Goal: Transaction & Acquisition: Book appointment/travel/reservation

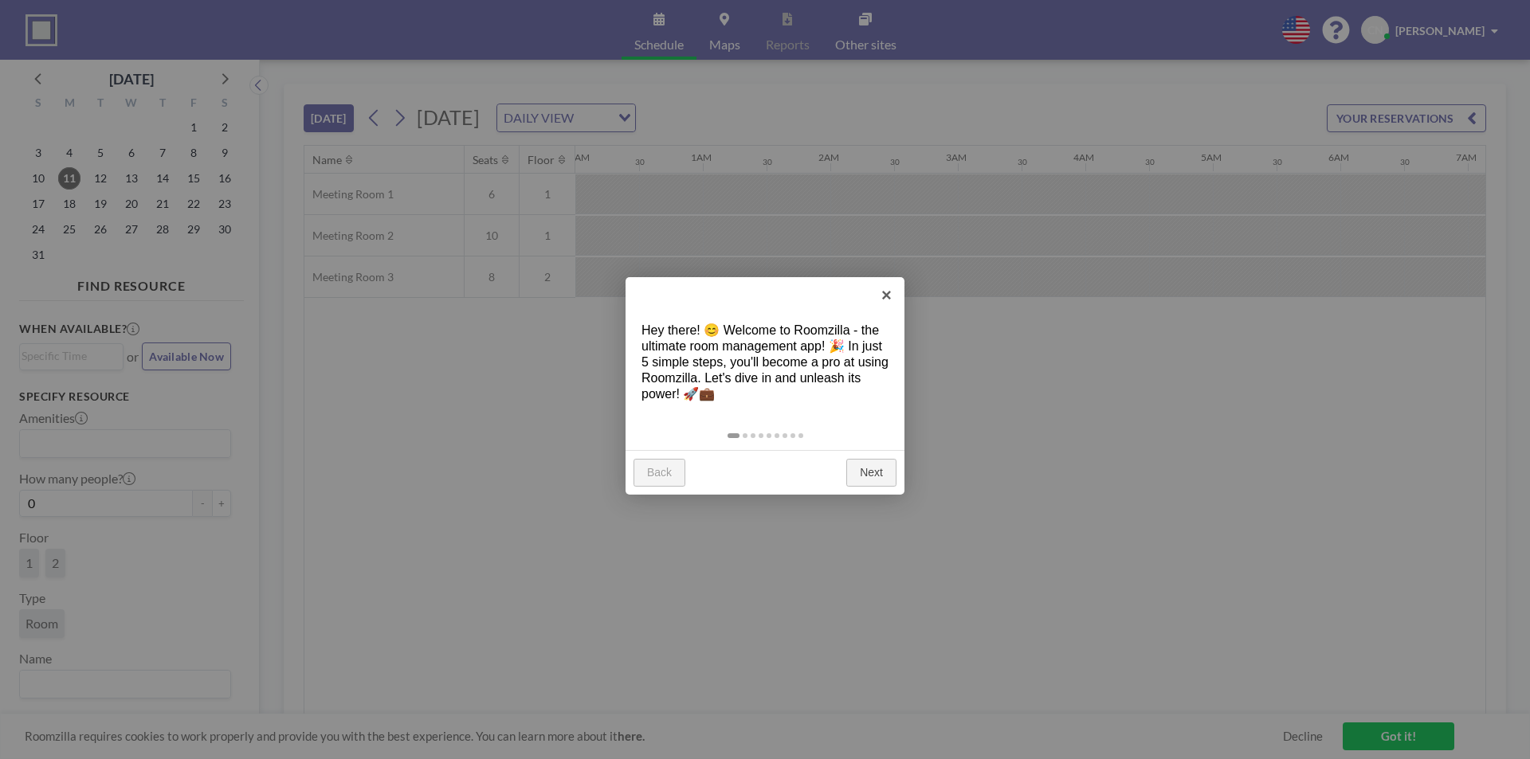
scroll to position [0, 1339]
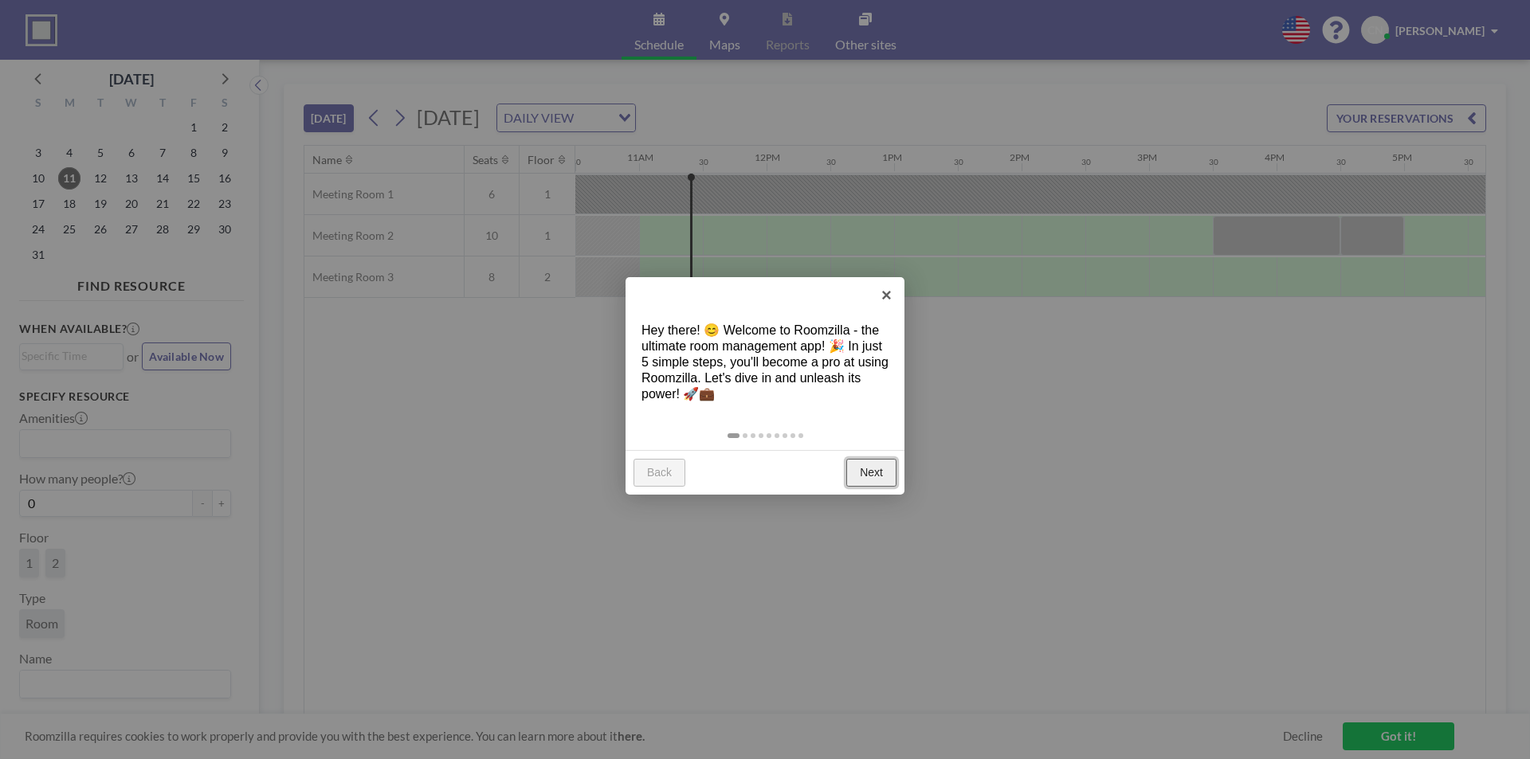
click at [864, 477] on link "Next" at bounding box center [871, 473] width 50 height 29
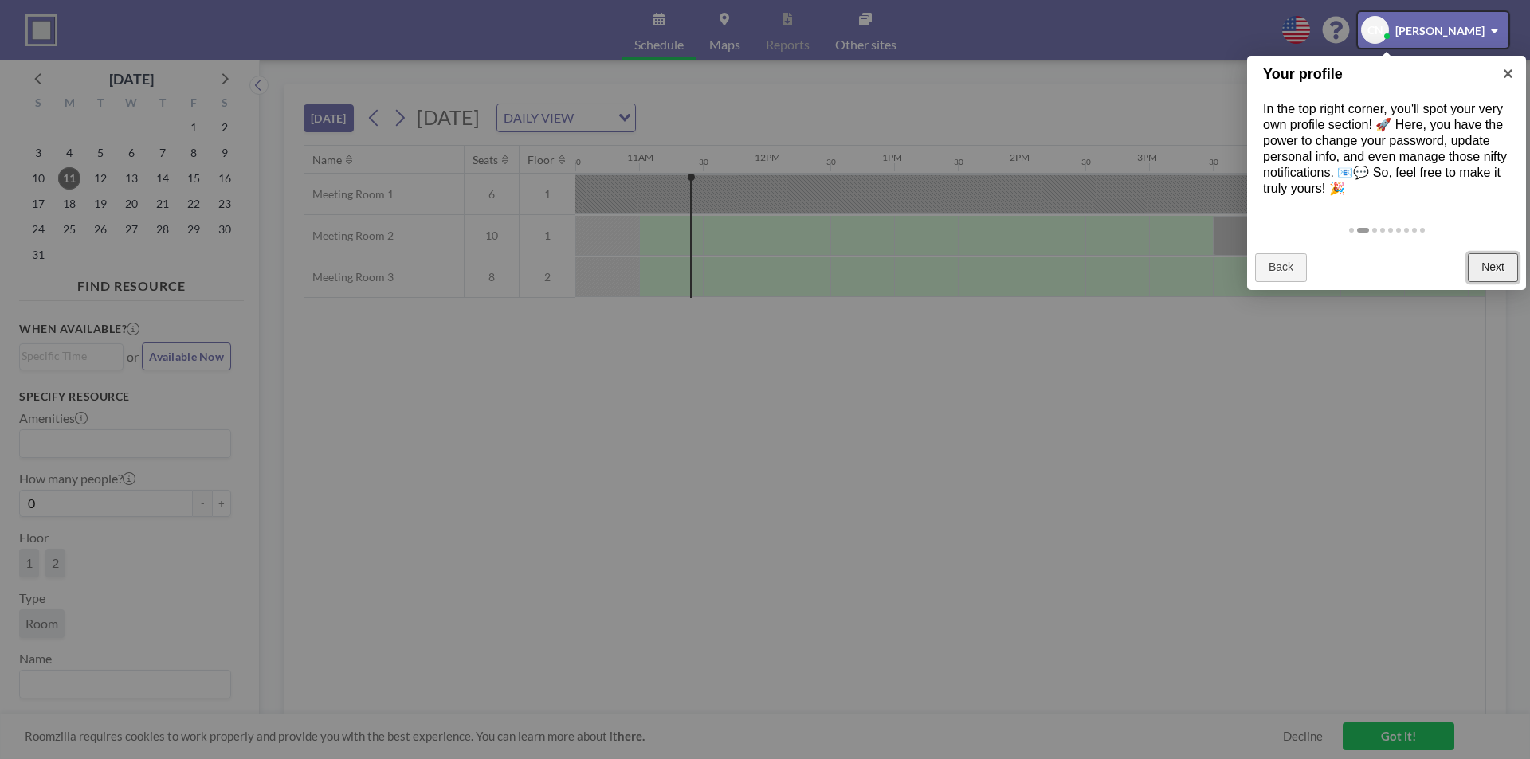
click at [1484, 268] on link "Next" at bounding box center [1493, 267] width 50 height 29
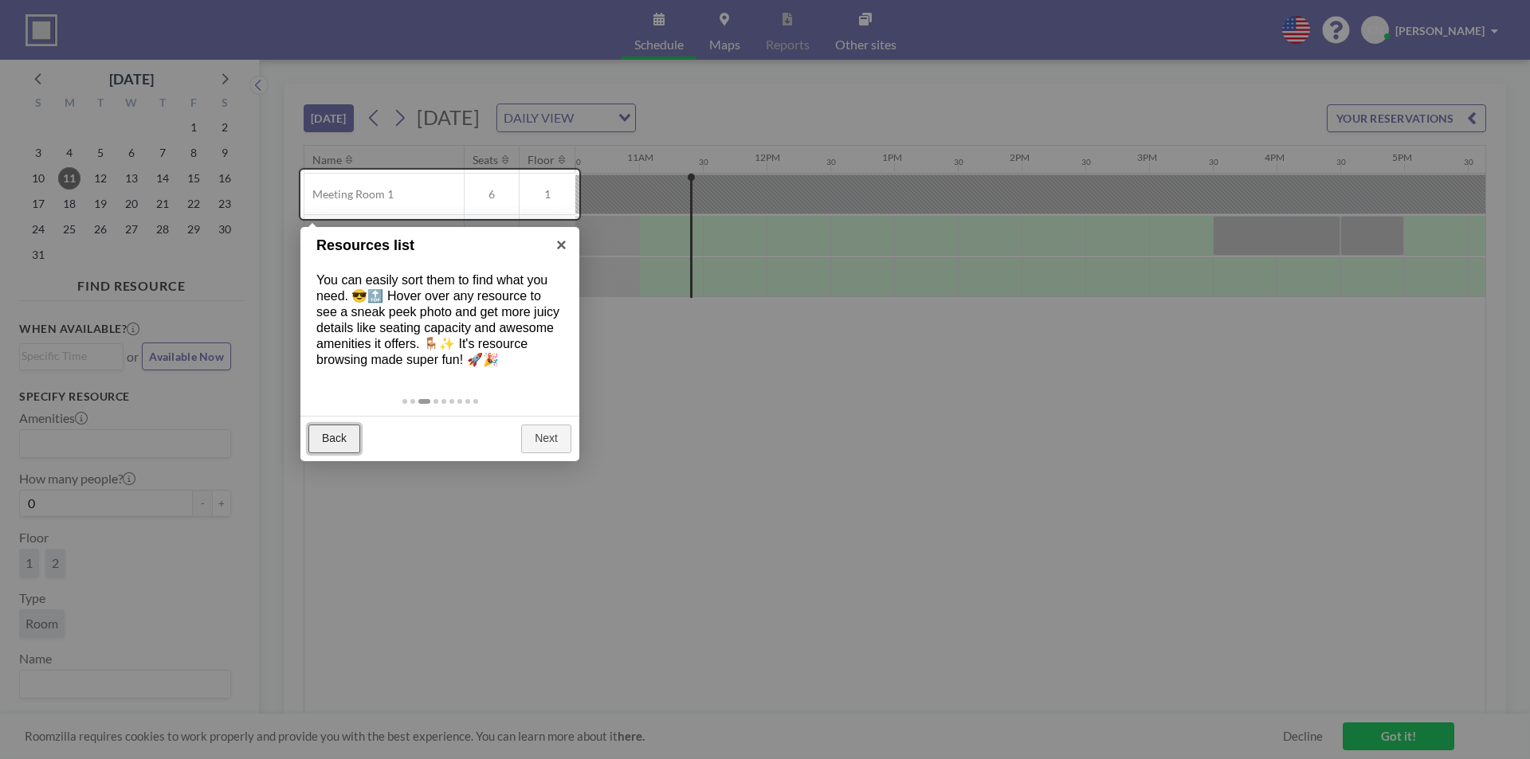
click at [334, 444] on link "Back" at bounding box center [334, 439] width 52 height 29
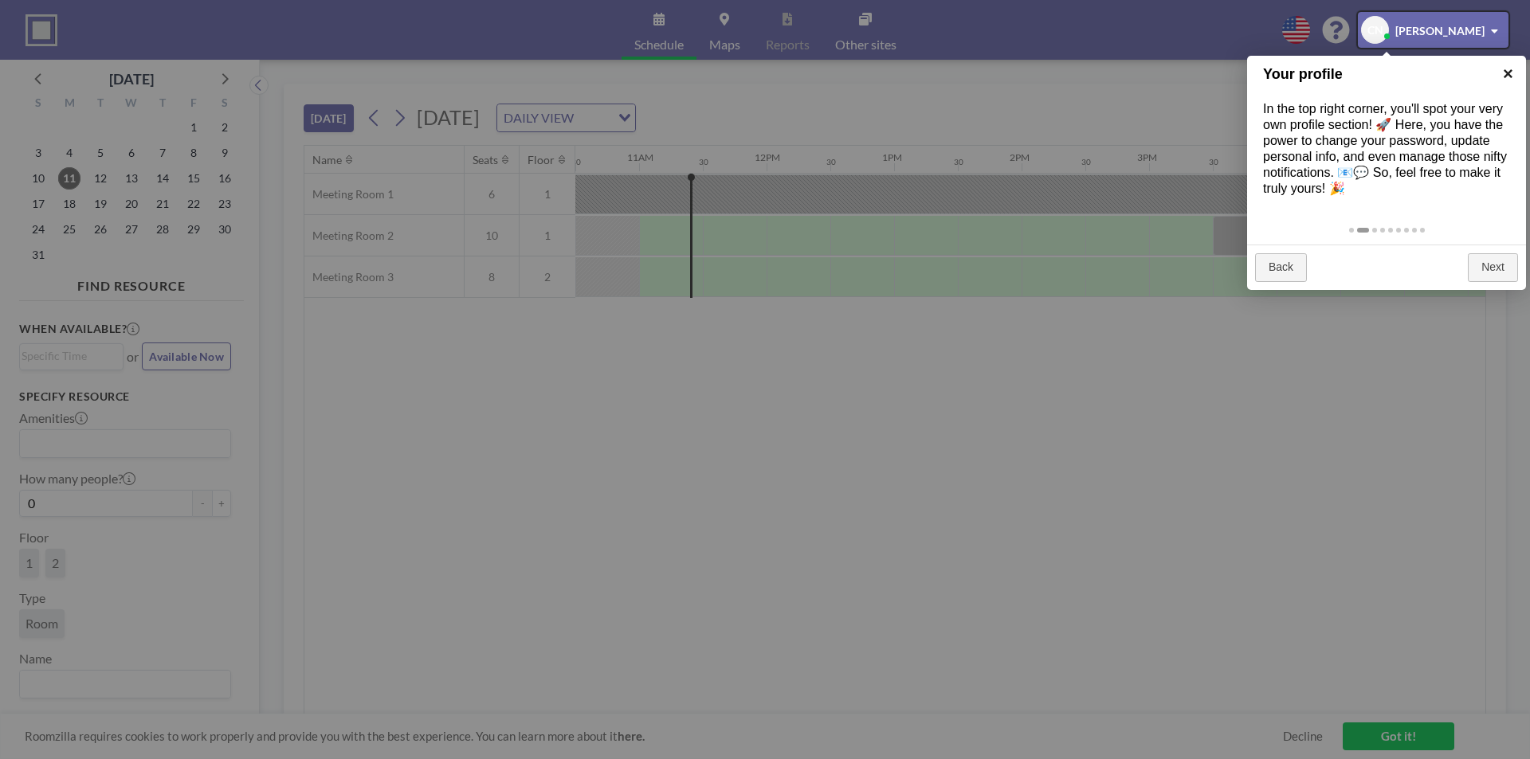
click at [1503, 76] on link "×" at bounding box center [1508, 74] width 36 height 36
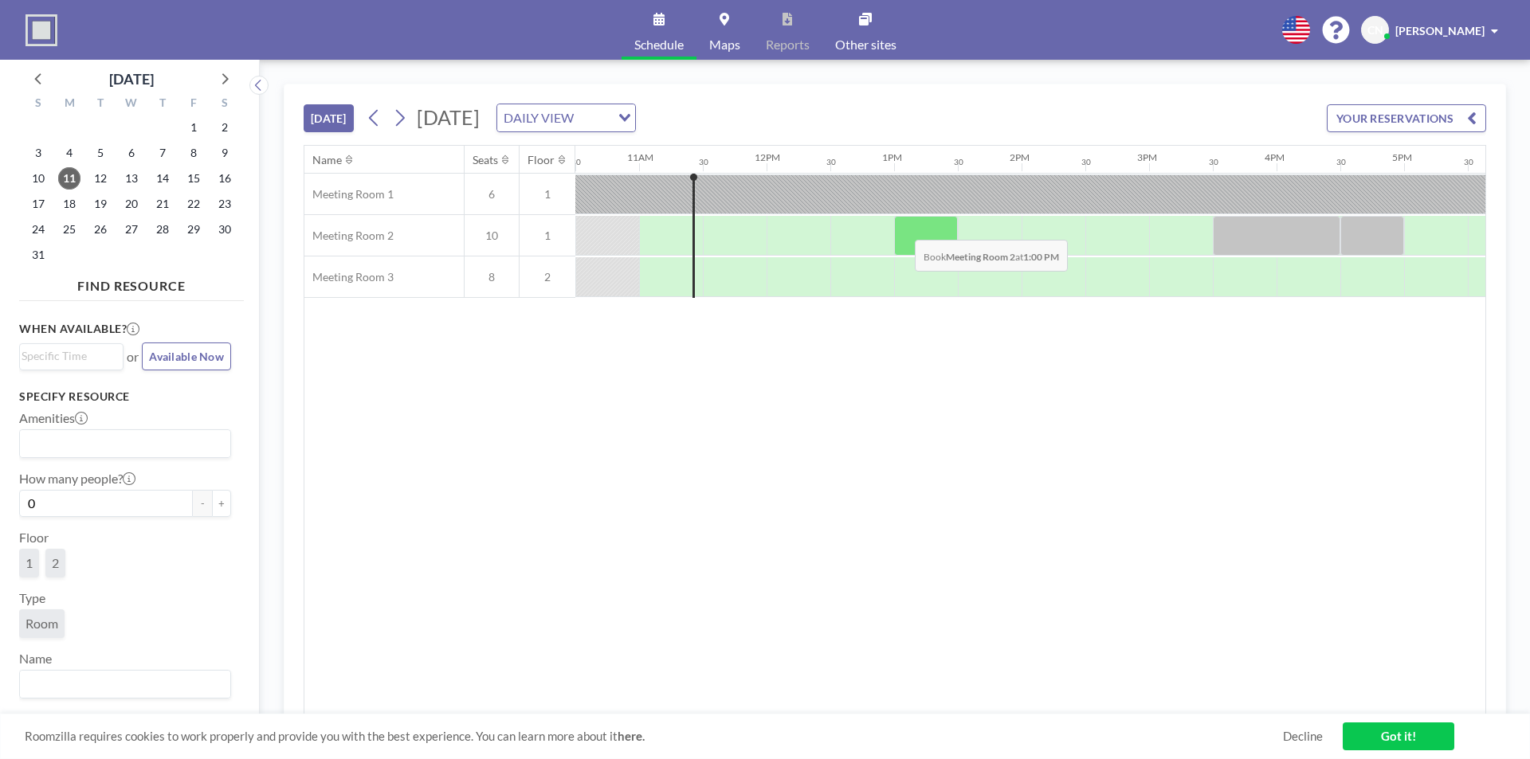
click at [902, 228] on div at bounding box center [926, 236] width 64 height 40
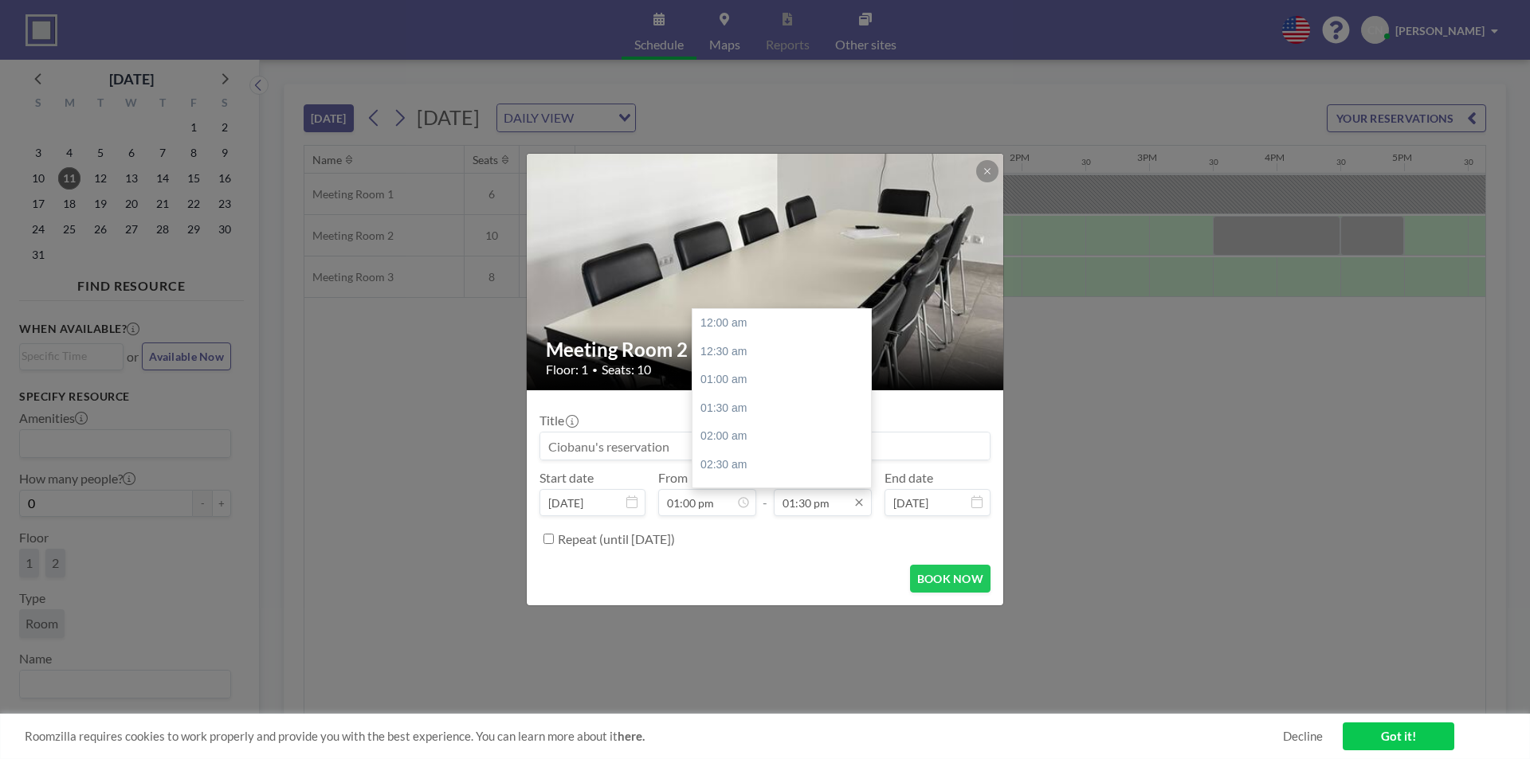
scroll to position [766, 0]
click at [739, 441] on div "03:30 pm" at bounding box center [785, 436] width 186 height 29
type input "03:30 pm"
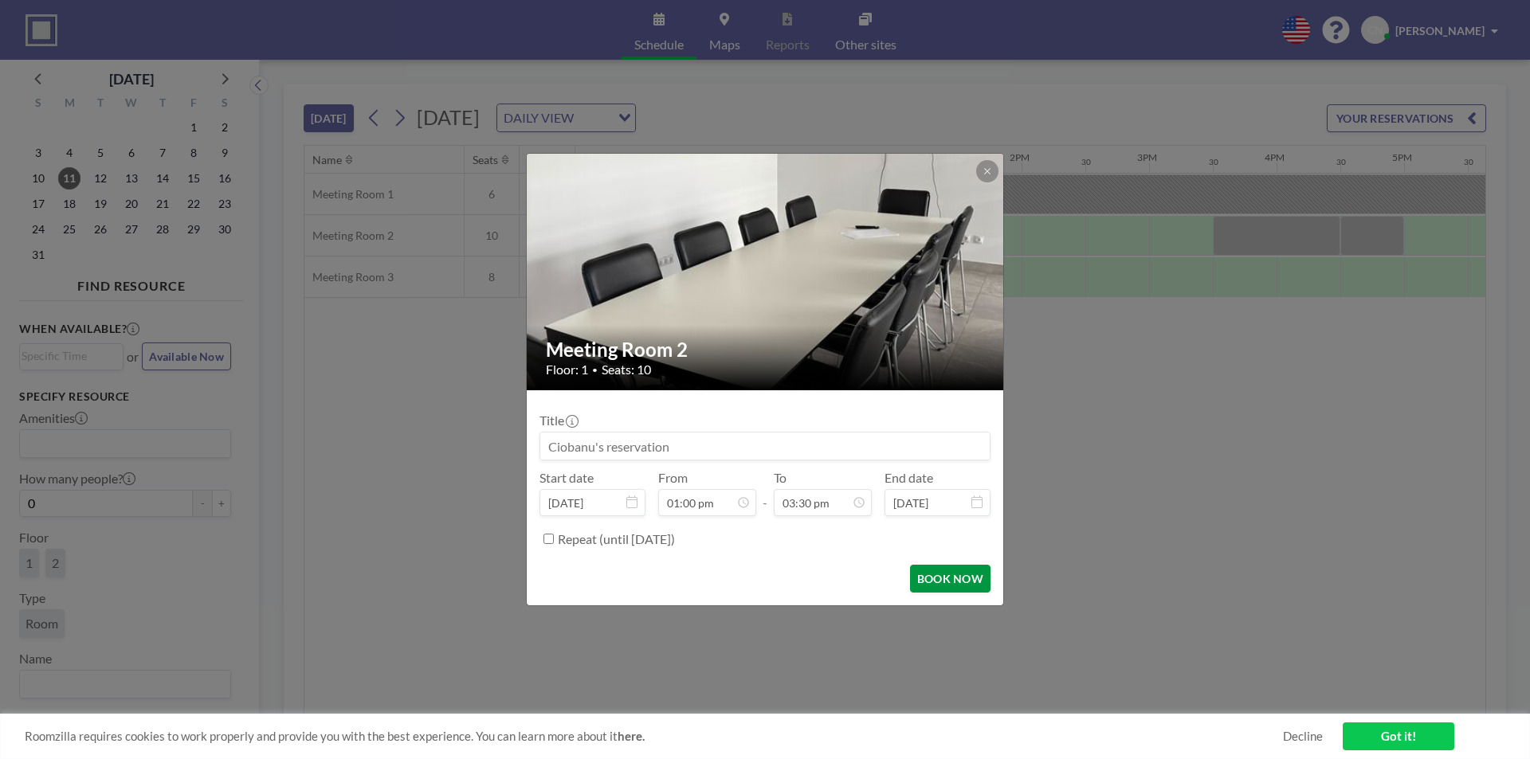
click at [946, 580] on button "BOOK NOW" at bounding box center [950, 579] width 80 height 28
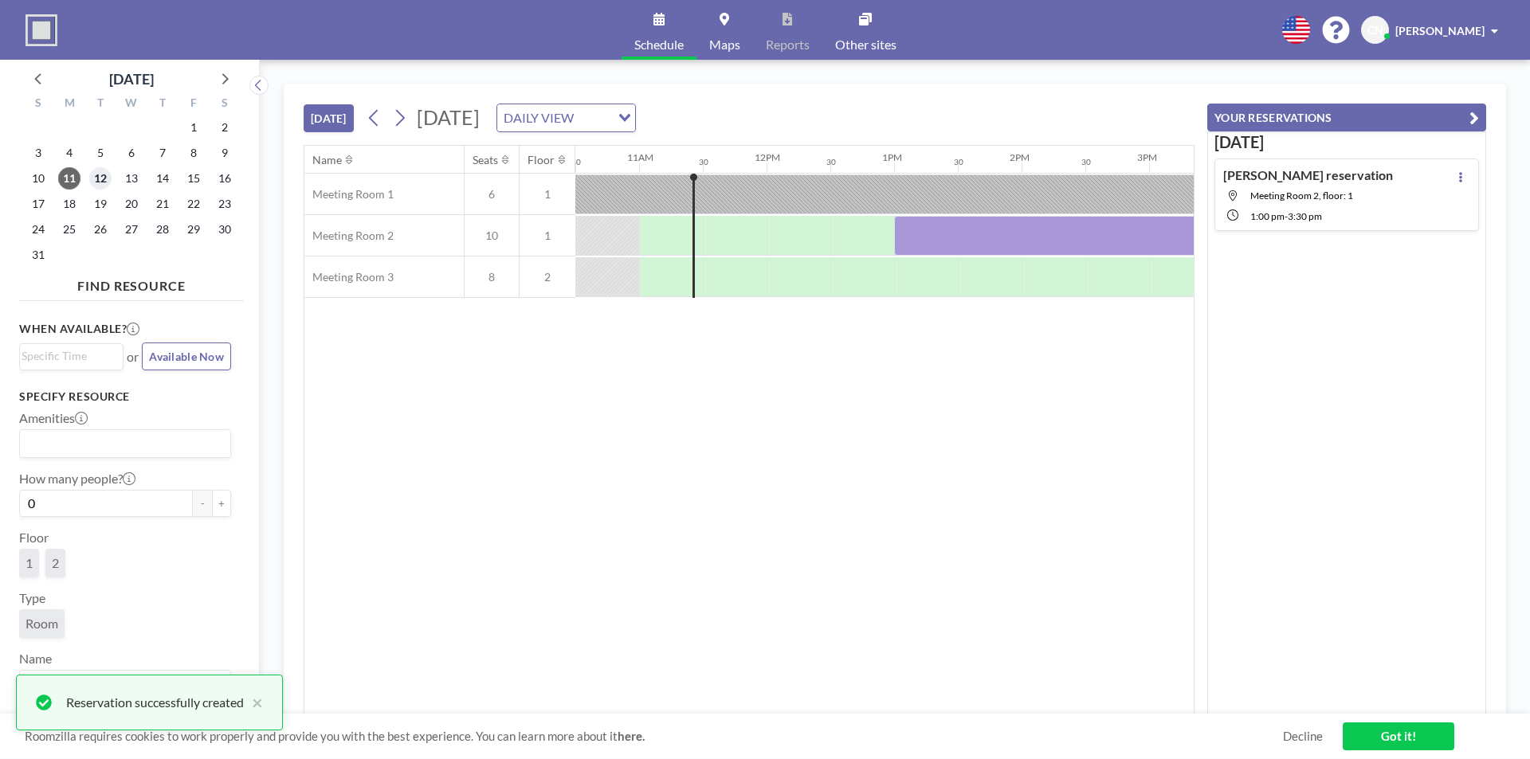
click at [101, 178] on span "12" at bounding box center [100, 178] width 22 height 22
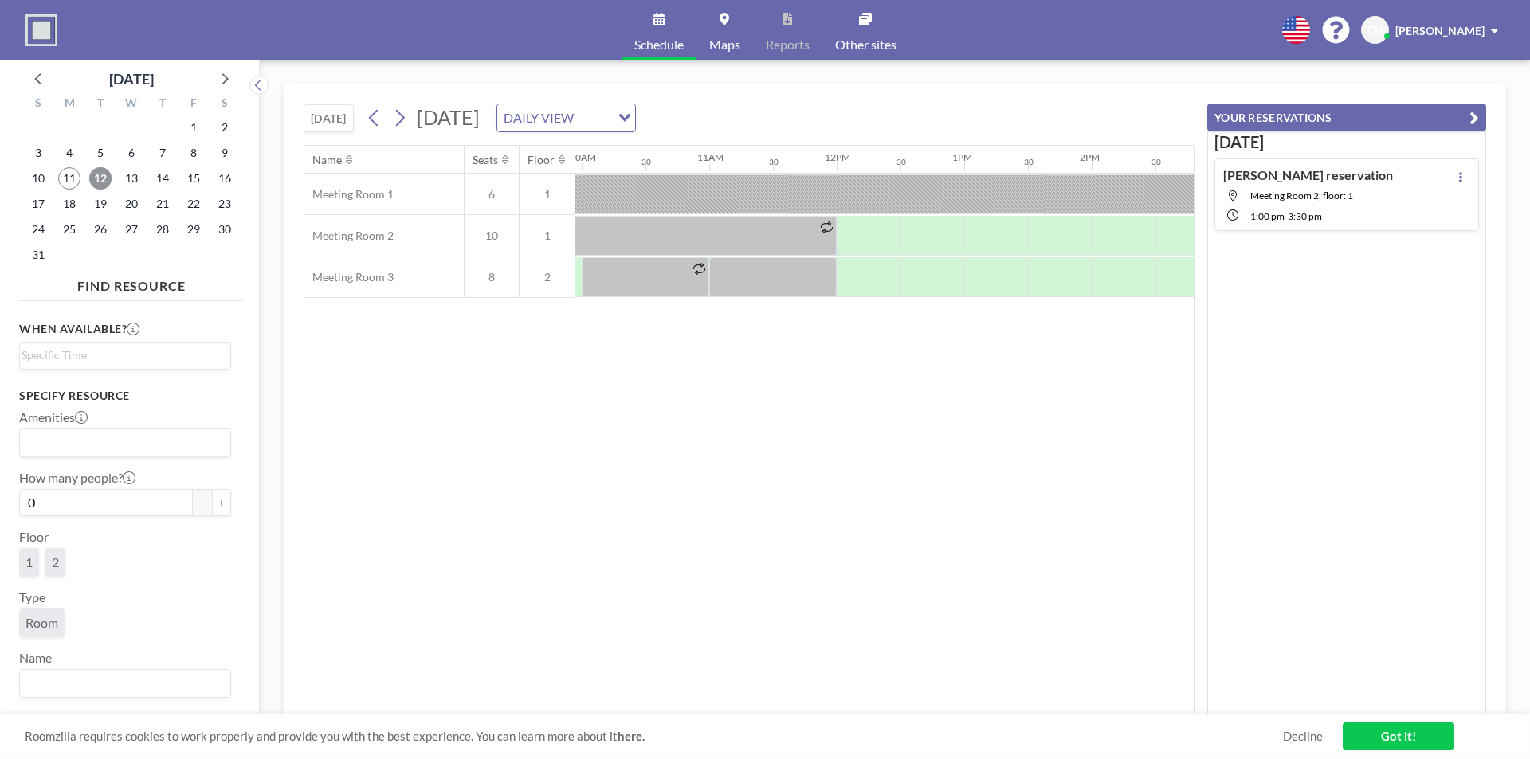
scroll to position [0, 1281]
click at [124, 183] on span "13" at bounding box center [131, 178] width 22 height 22
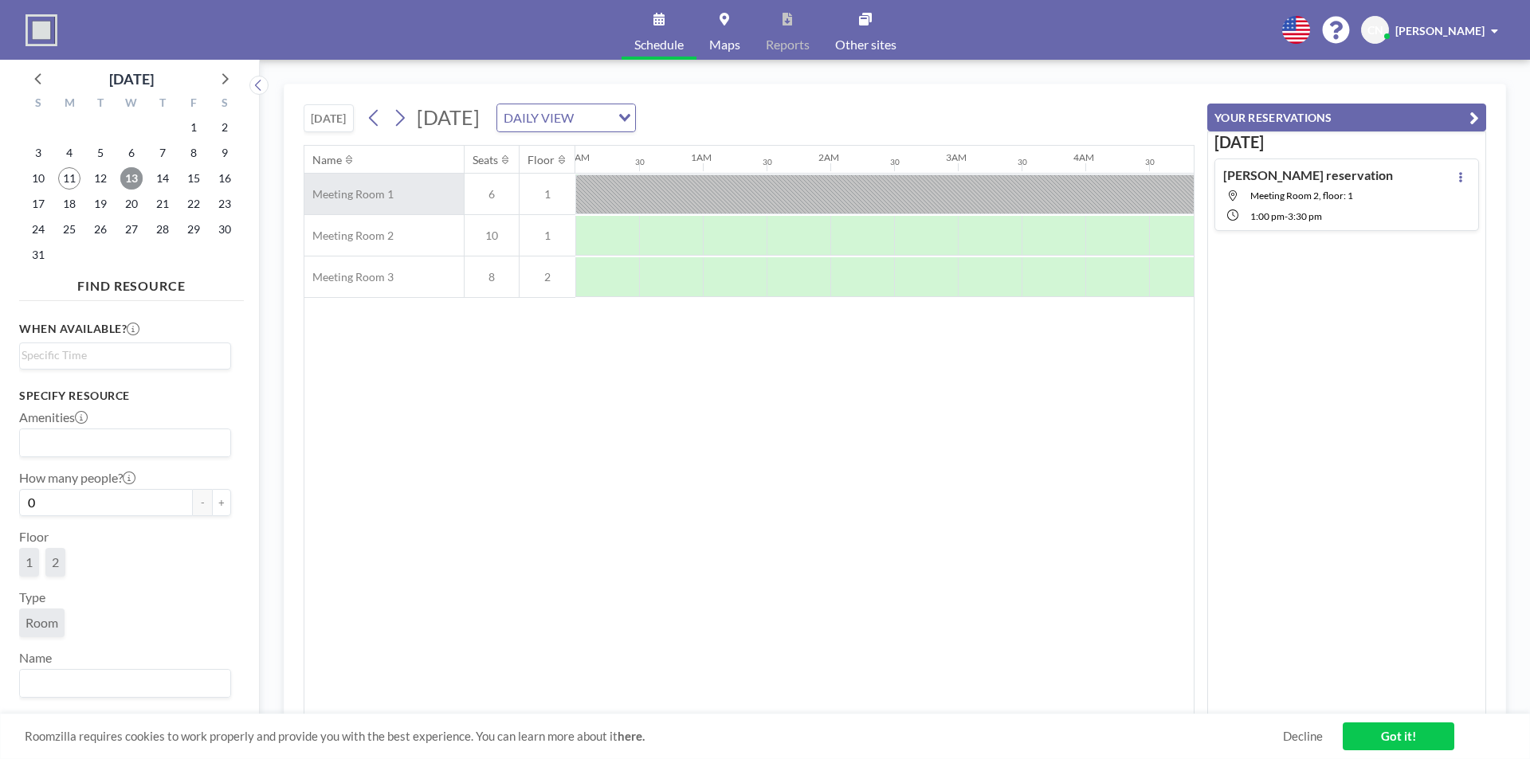
scroll to position [0, 956]
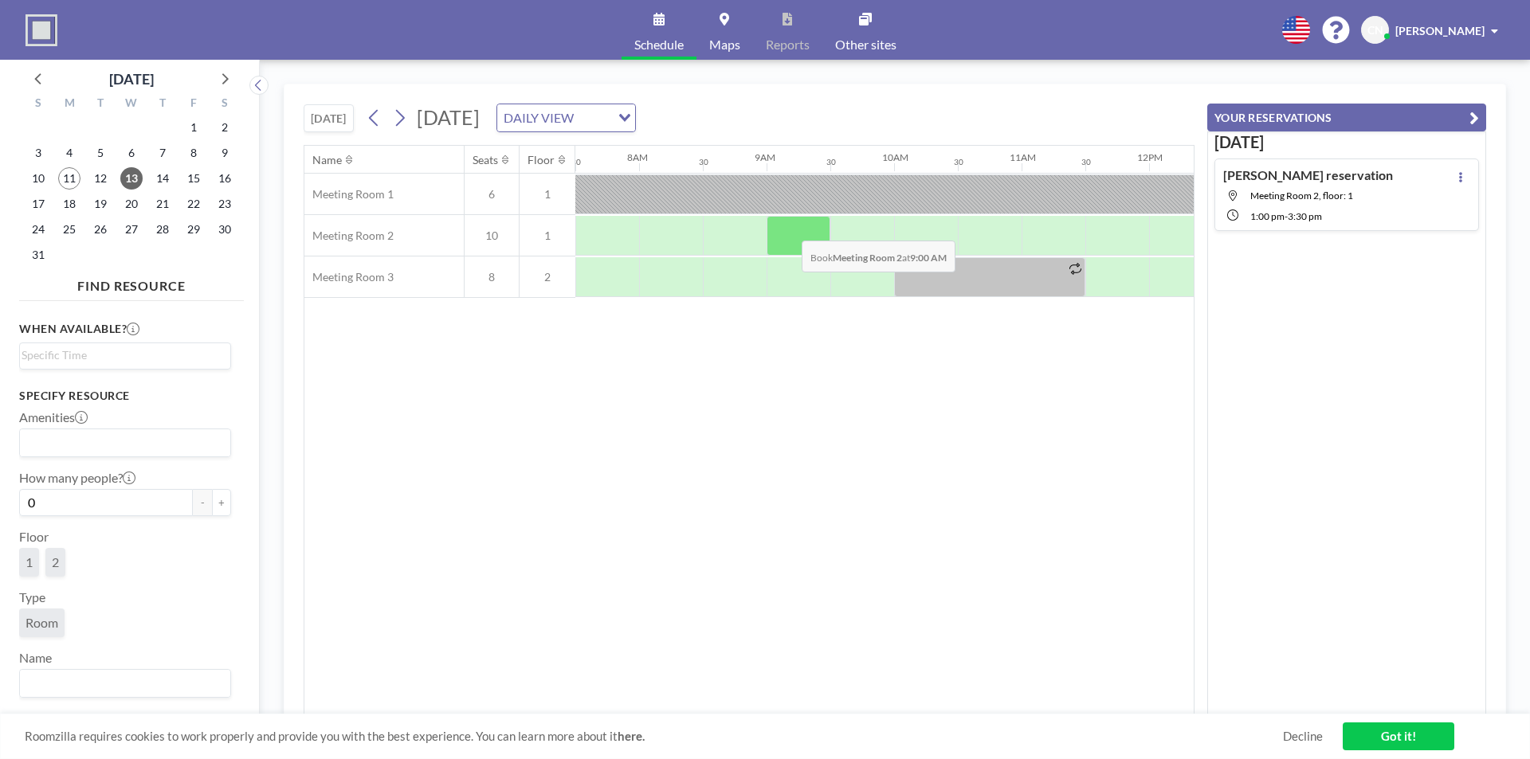
click at [789, 229] on div at bounding box center [798, 236] width 64 height 40
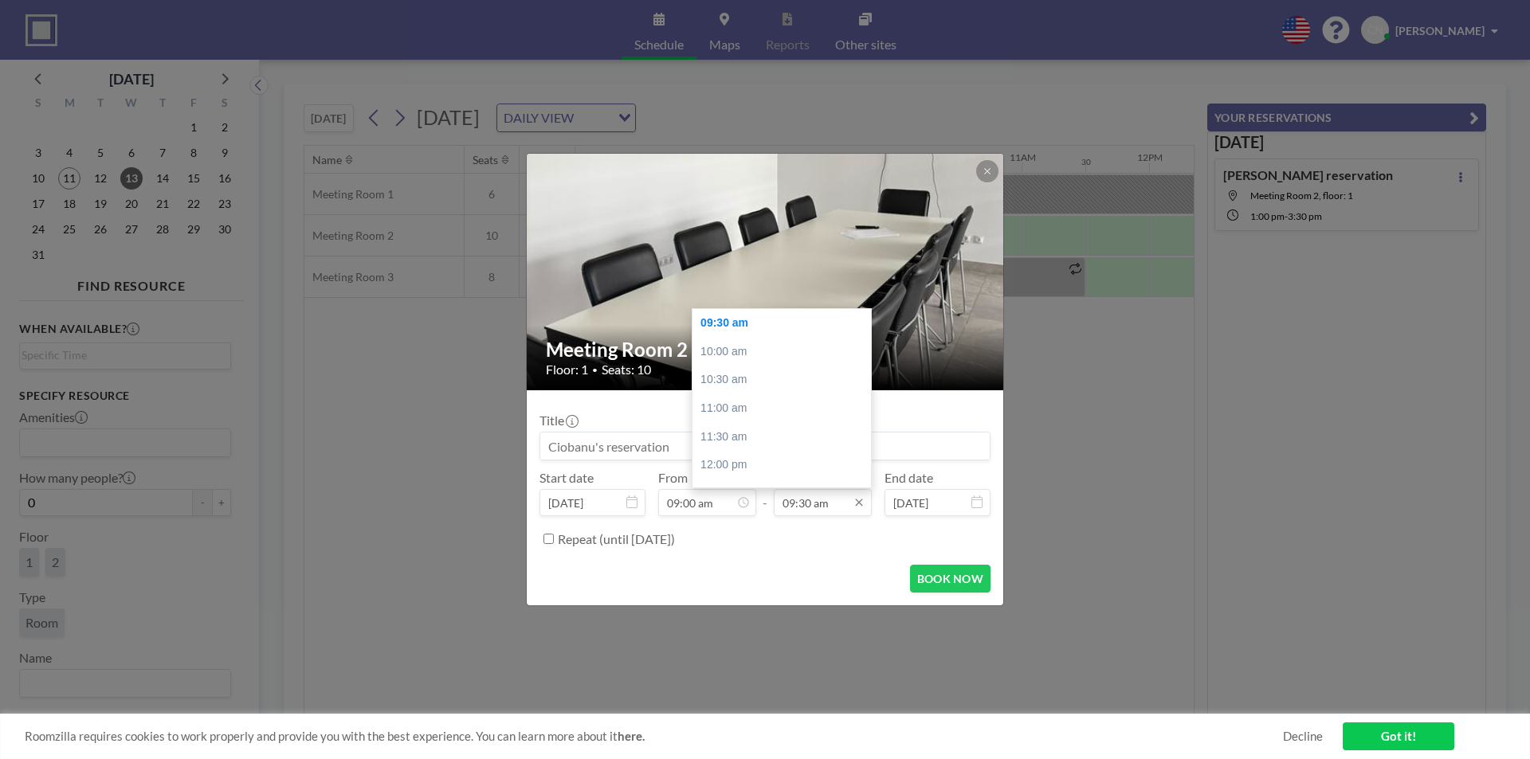
click at [808, 504] on input "09:30 am" at bounding box center [823, 502] width 98 height 27
click at [735, 454] on div "04:00 pm" at bounding box center [785, 453] width 186 height 29
type input "04:00 pm"
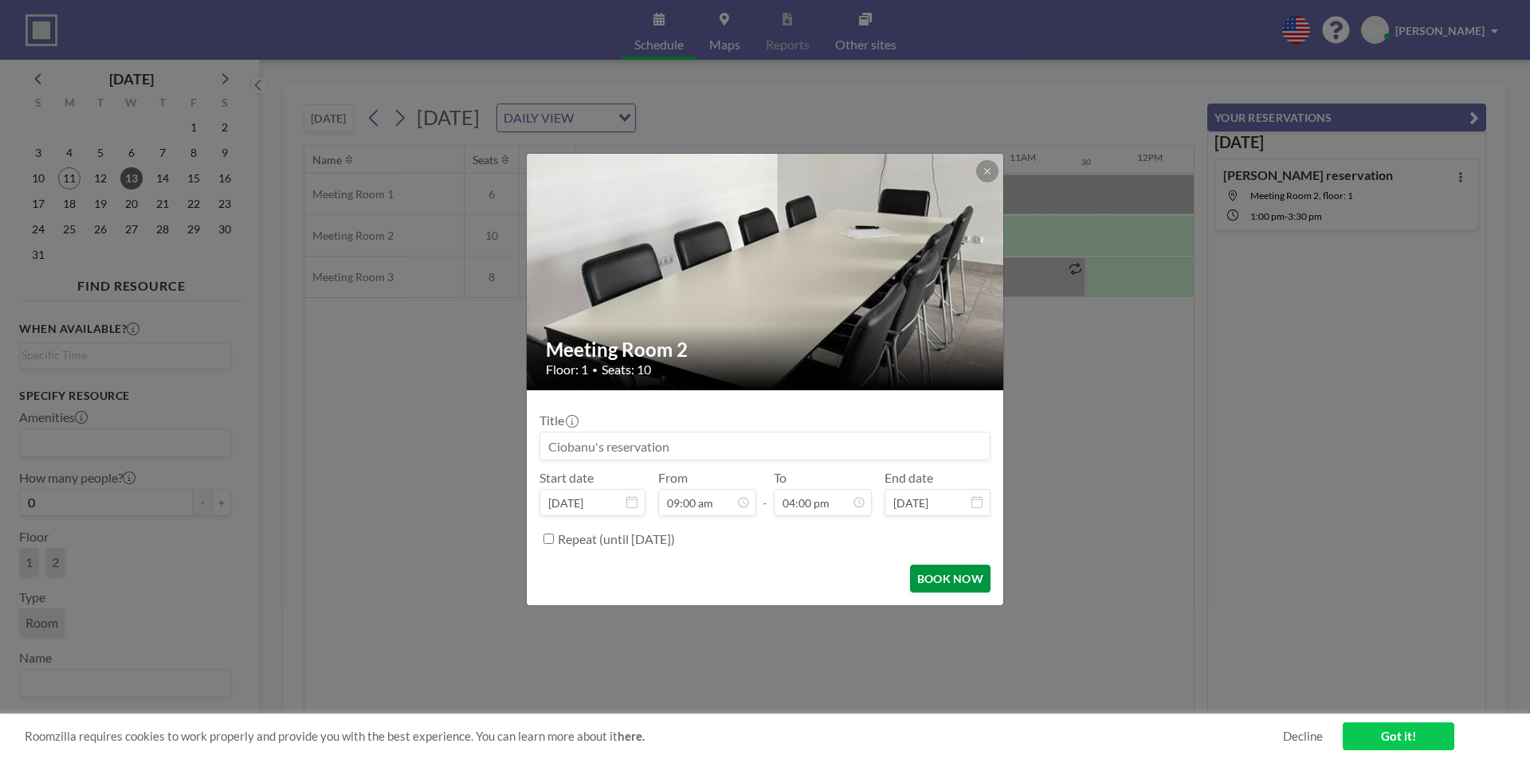
scroll to position [907, 0]
click at [923, 587] on button "BOOK NOW" at bounding box center [950, 579] width 80 height 28
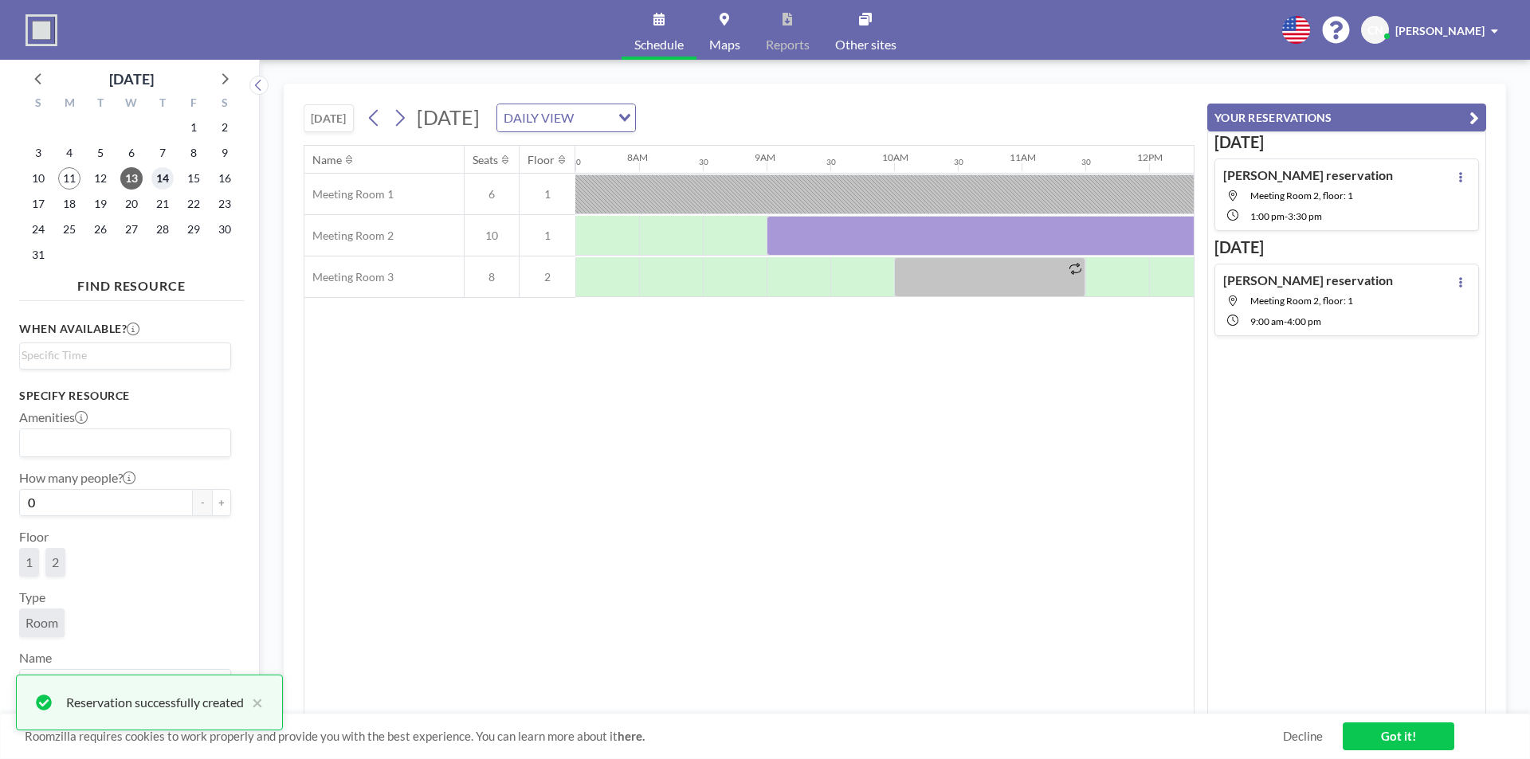
click at [167, 174] on span "14" at bounding box center [162, 178] width 22 height 22
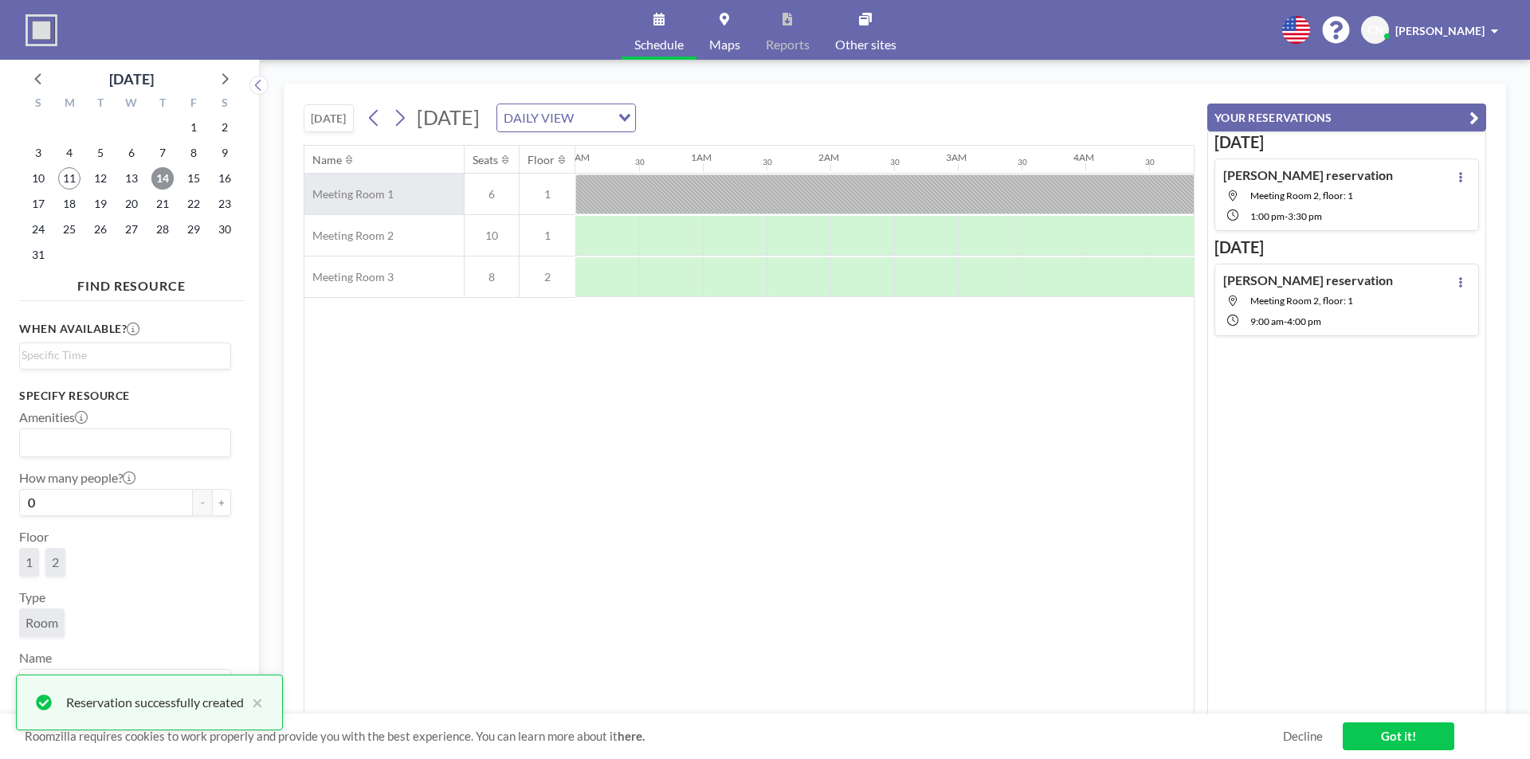
scroll to position [0, 956]
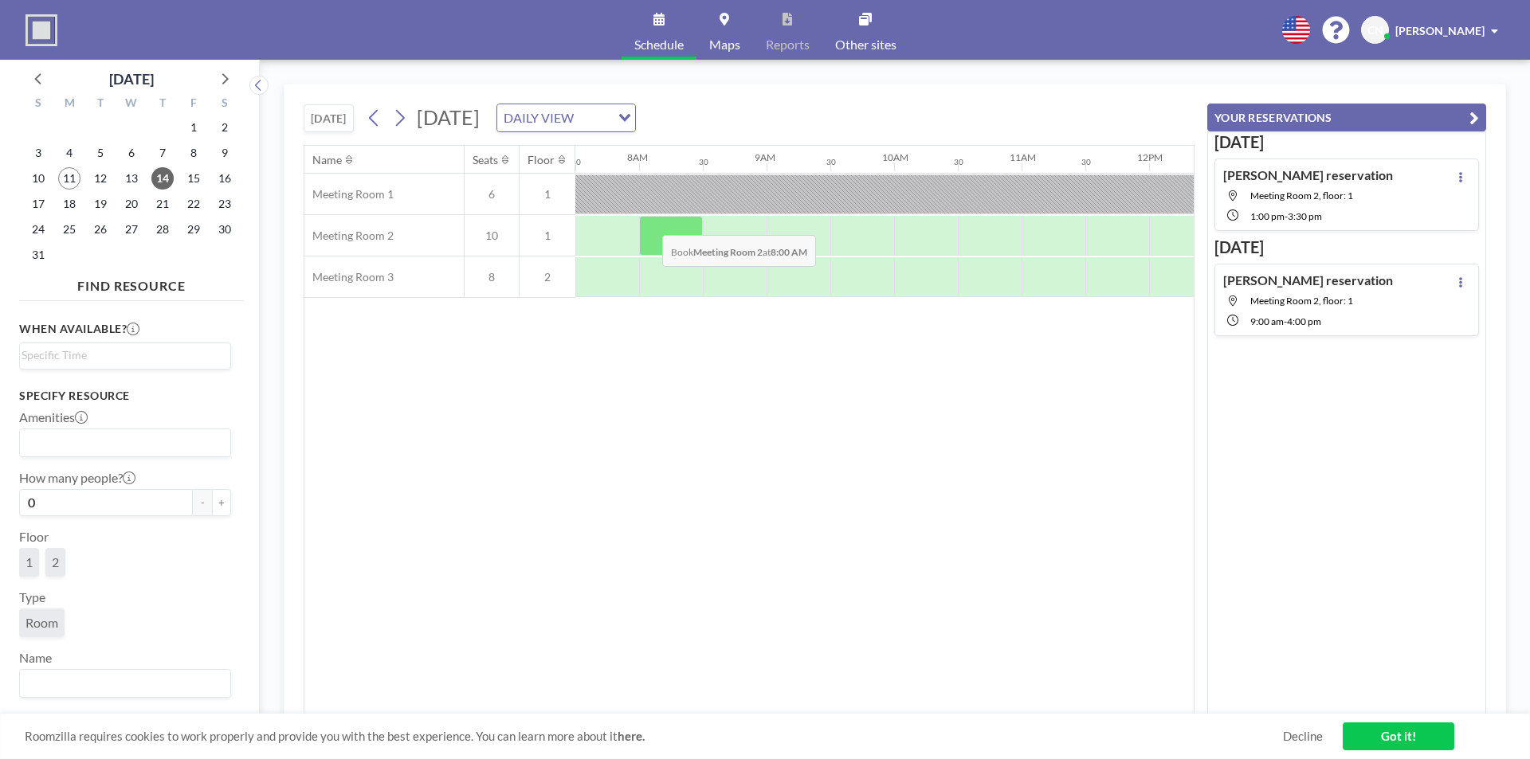
drag, startPoint x: 697, startPoint y: 225, endPoint x: 649, endPoint y: 223, distance: 47.9
click at [649, 223] on div at bounding box center [671, 236] width 64 height 40
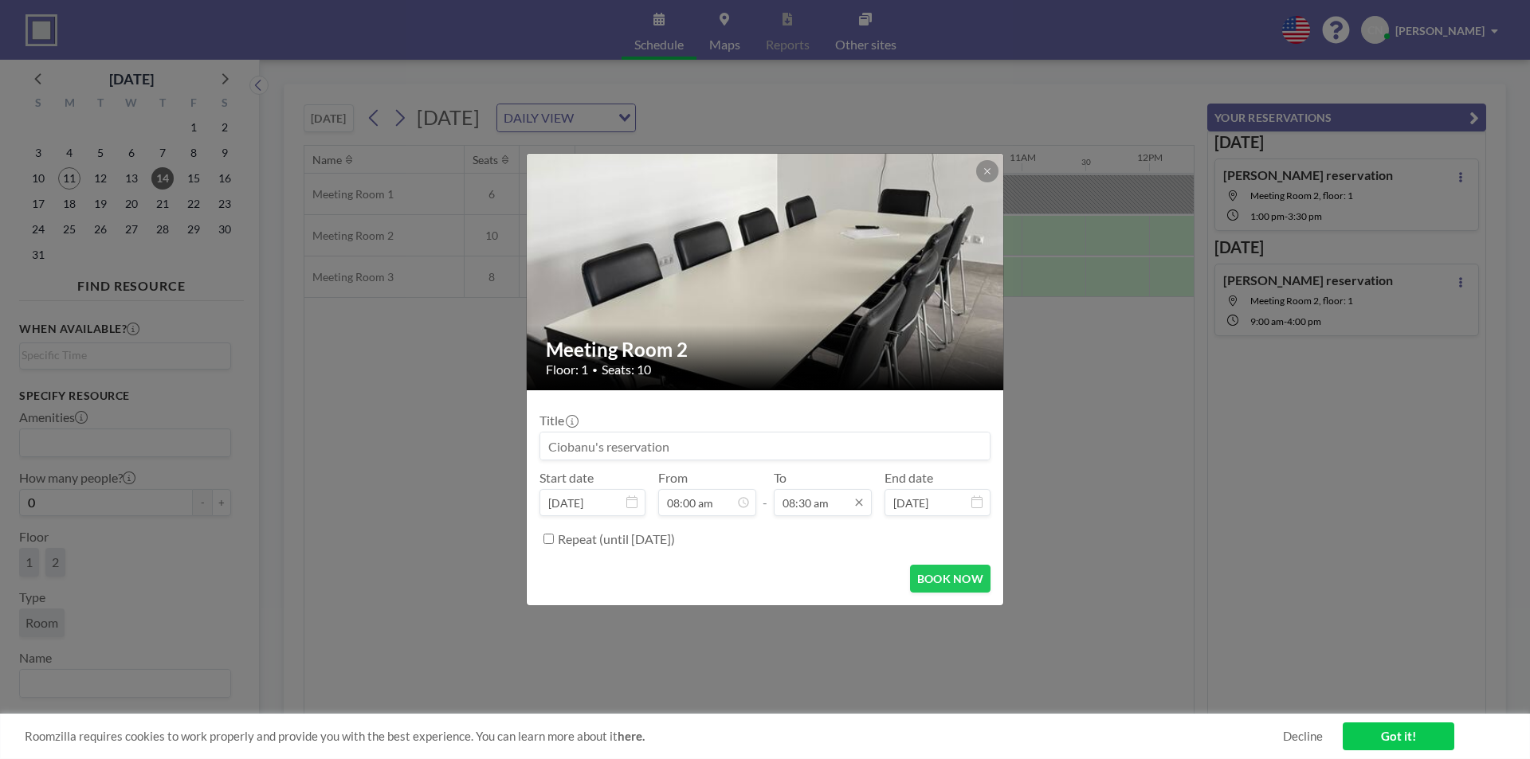
scroll to position [0, 0]
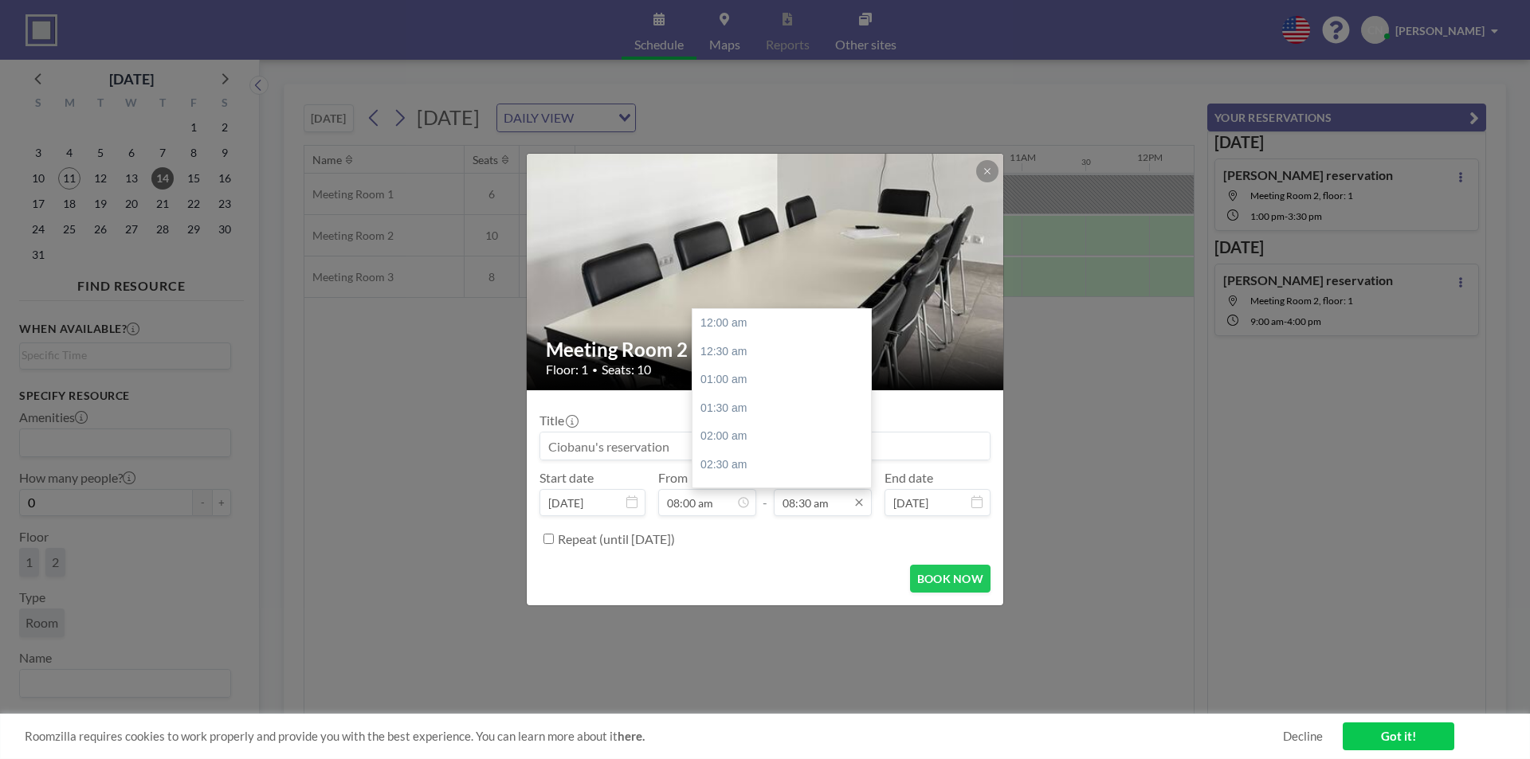
click at [807, 501] on input "08:30 am" at bounding box center [823, 502] width 98 height 27
click at [720, 400] on div "05:00 pm" at bounding box center [785, 407] width 186 height 29
type input "05:00 pm"
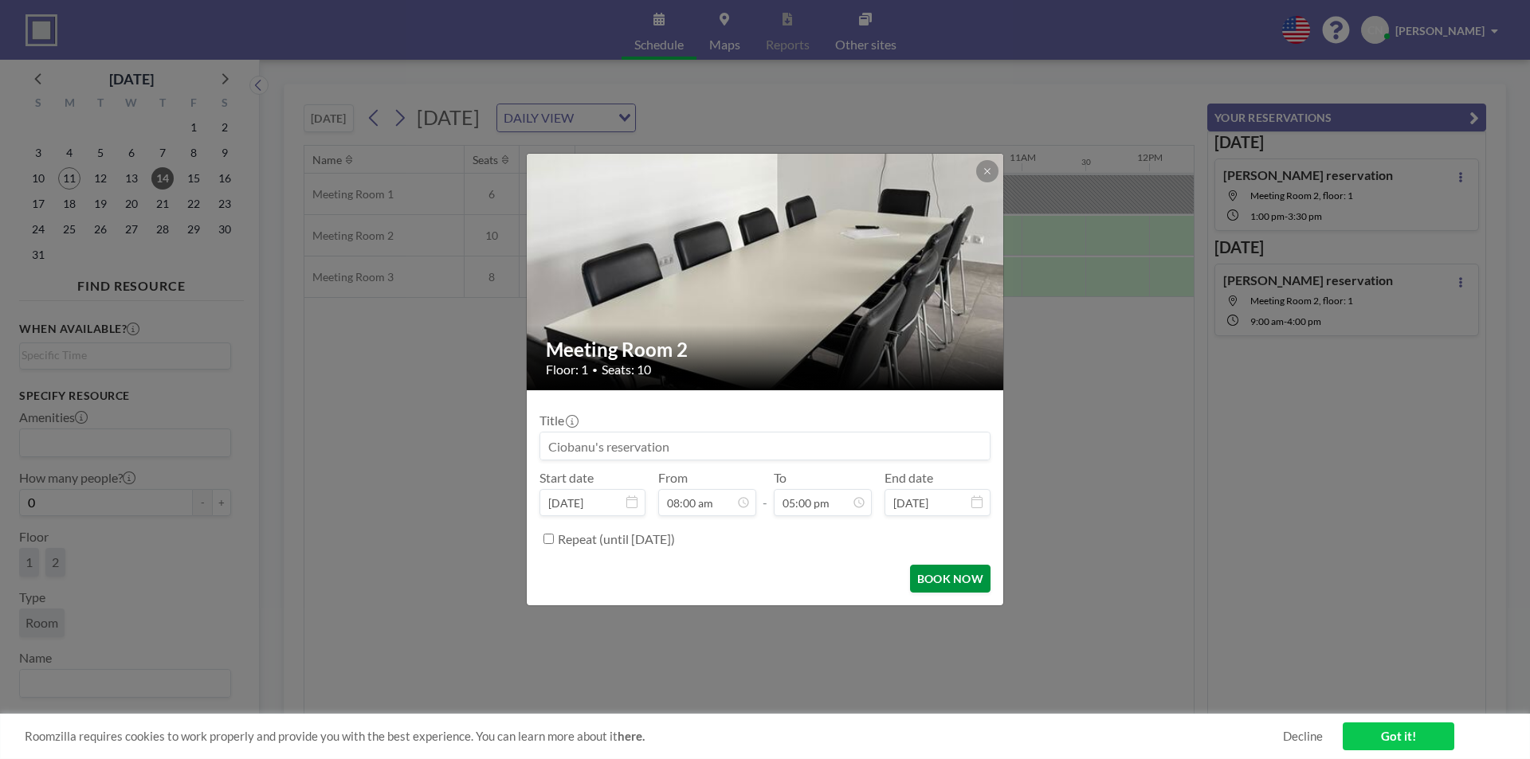
click at [951, 582] on button "BOOK NOW" at bounding box center [950, 579] width 80 height 28
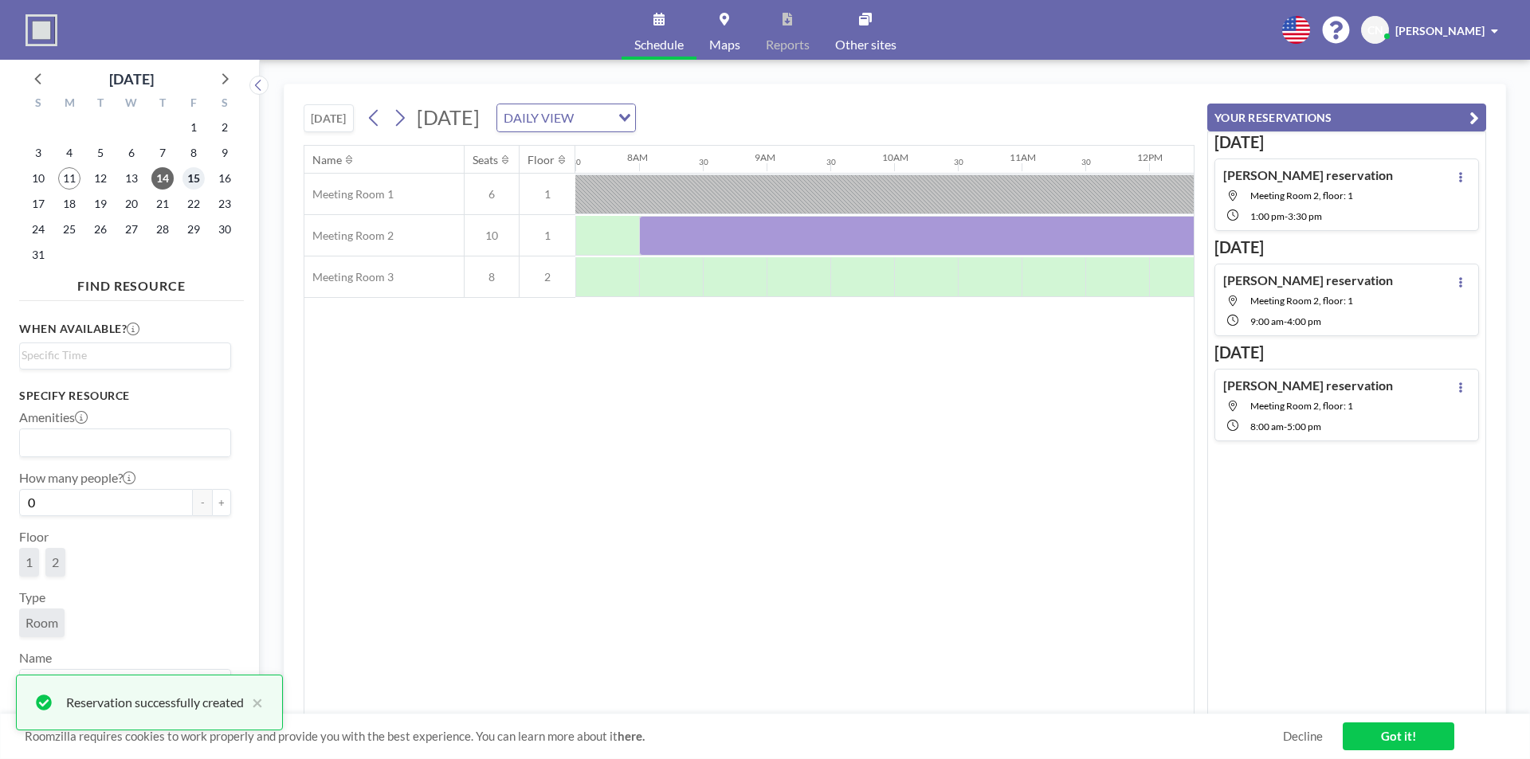
click at [188, 182] on span "15" at bounding box center [193, 178] width 22 height 22
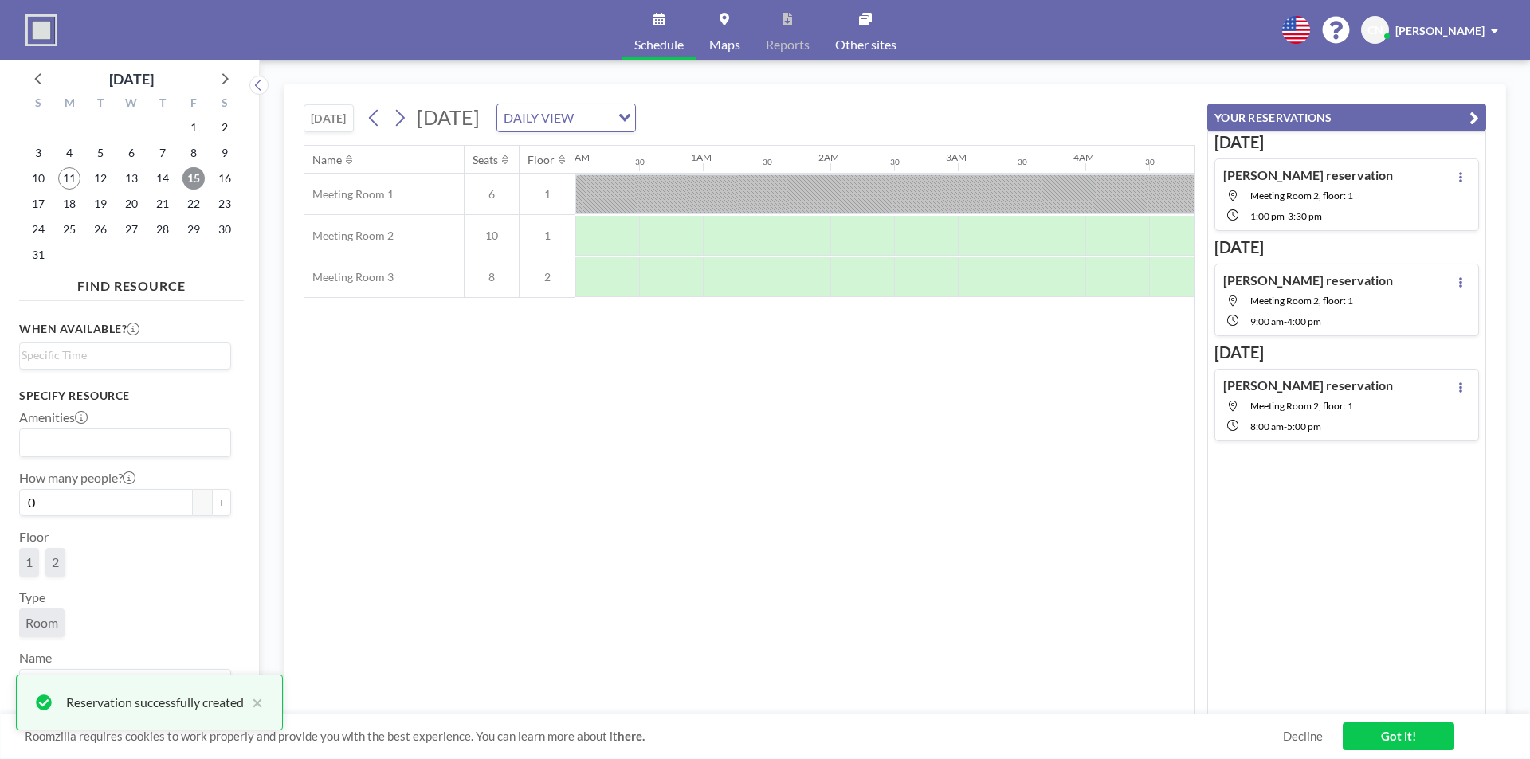
scroll to position [0, 956]
click at [802, 224] on div at bounding box center [798, 236] width 64 height 40
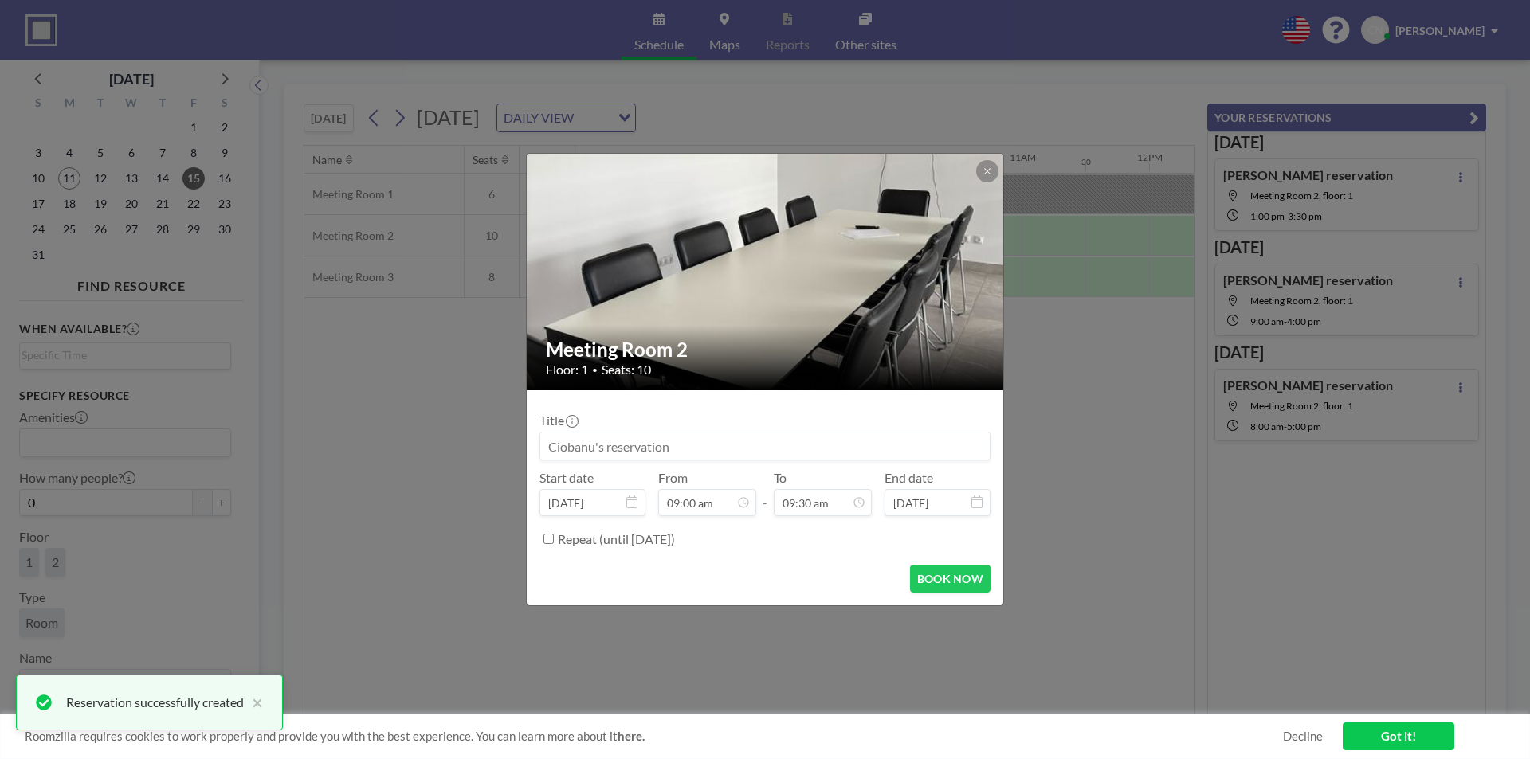
scroll to position [539, 0]
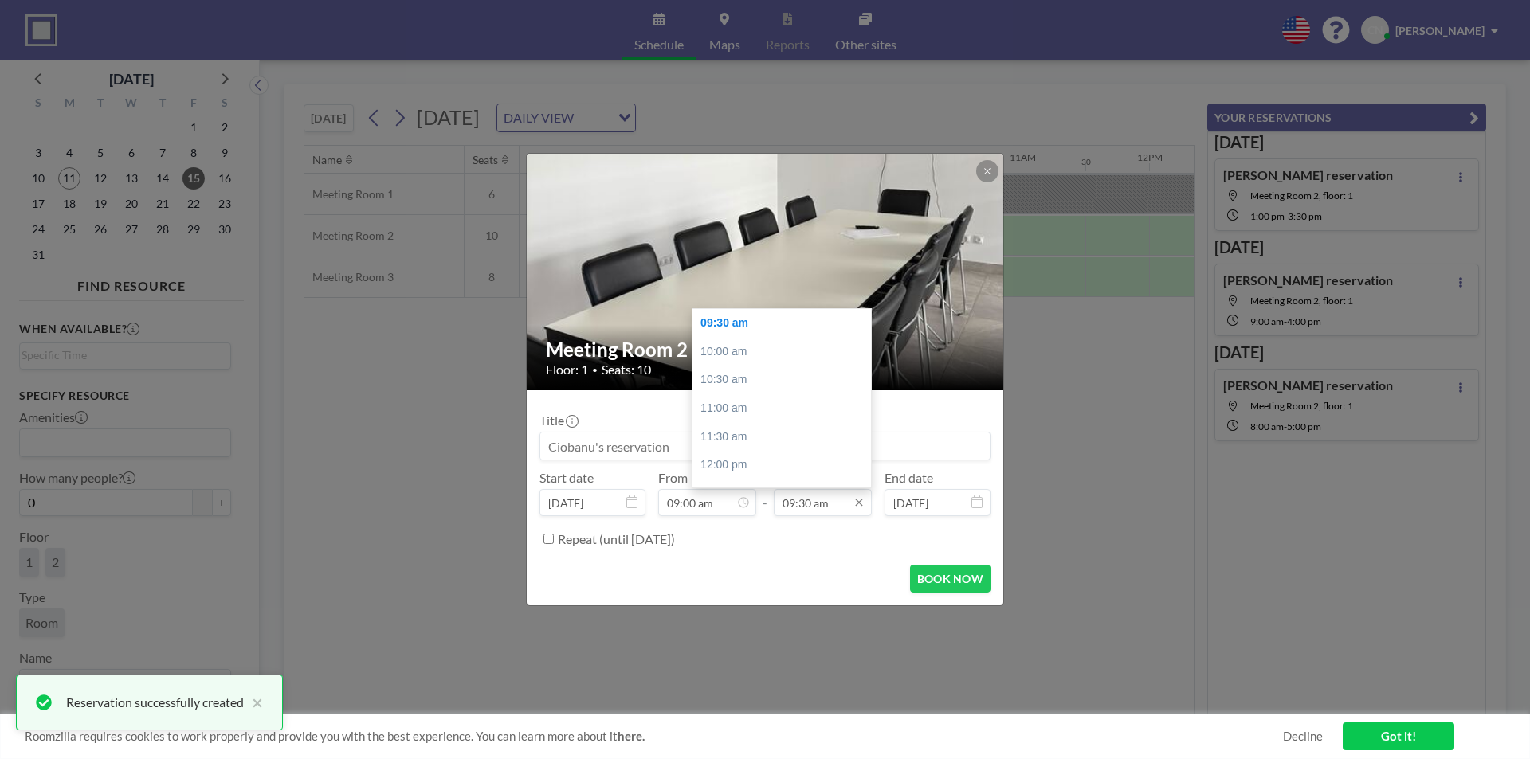
click at [809, 512] on input "09:30 am" at bounding box center [823, 502] width 98 height 27
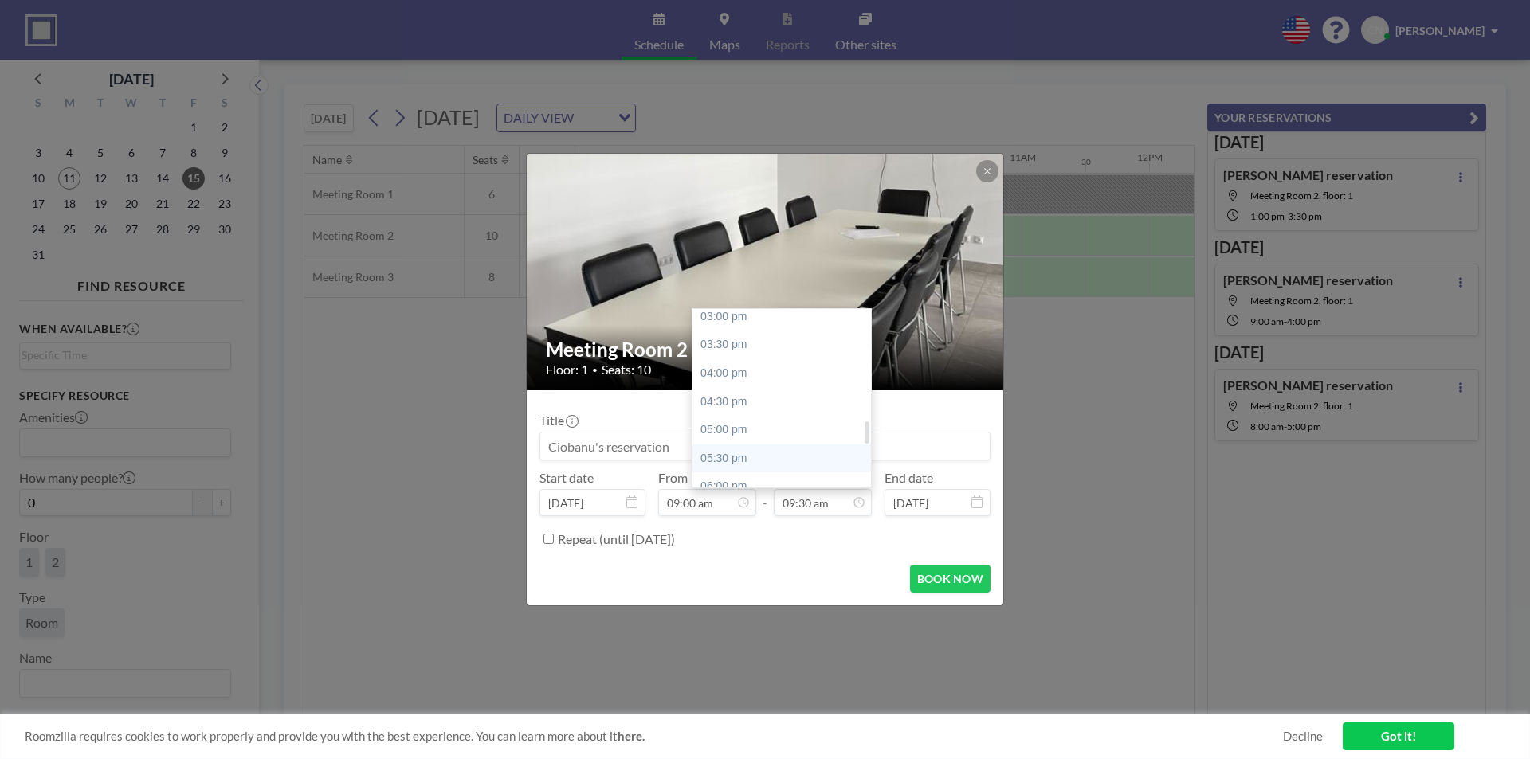
scroll to position [937, 0]
click at [725, 355] on div "05:00 pm" at bounding box center [785, 350] width 186 height 29
type input "05:00 pm"
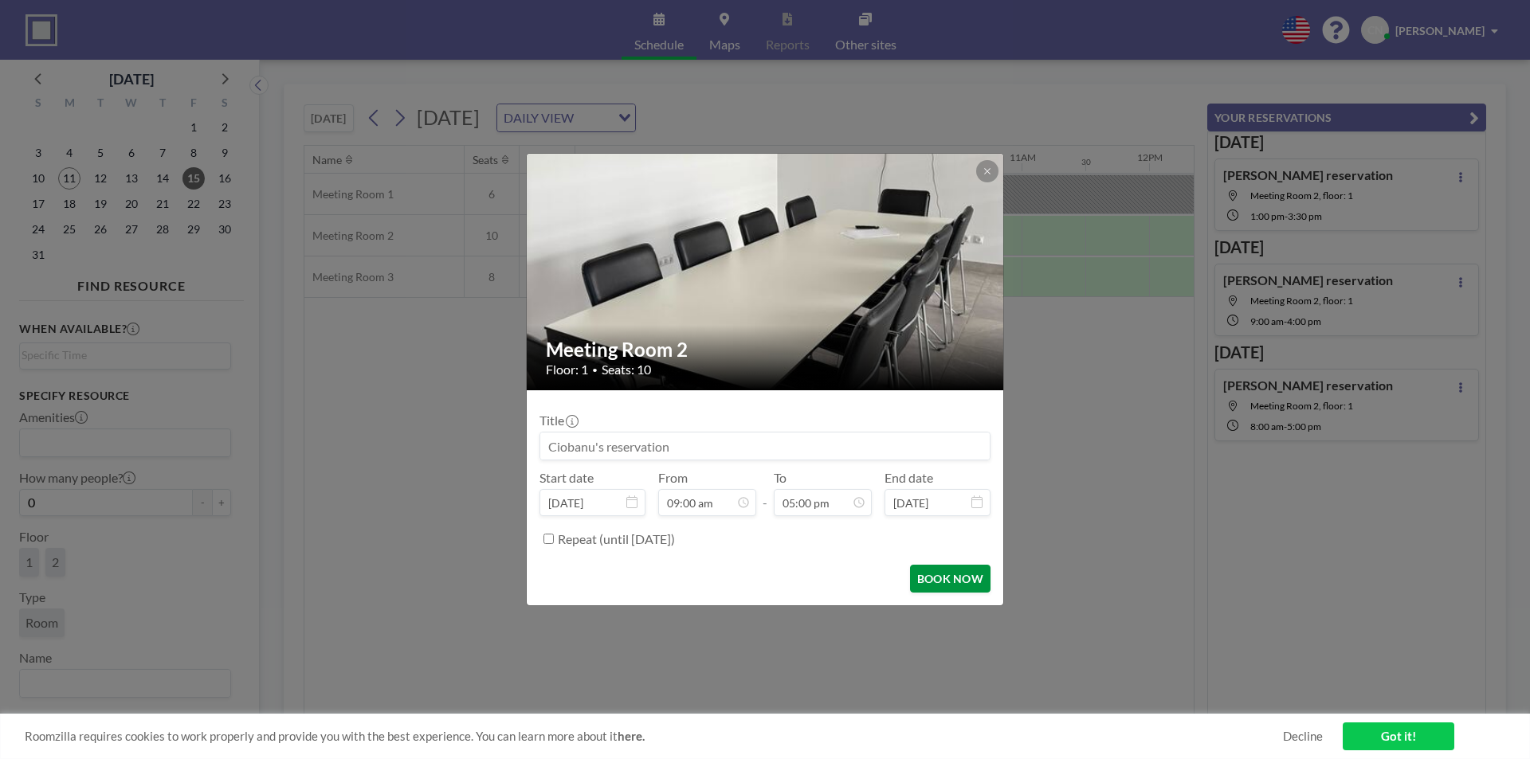
click at [925, 586] on button "BOOK NOW" at bounding box center [950, 579] width 80 height 28
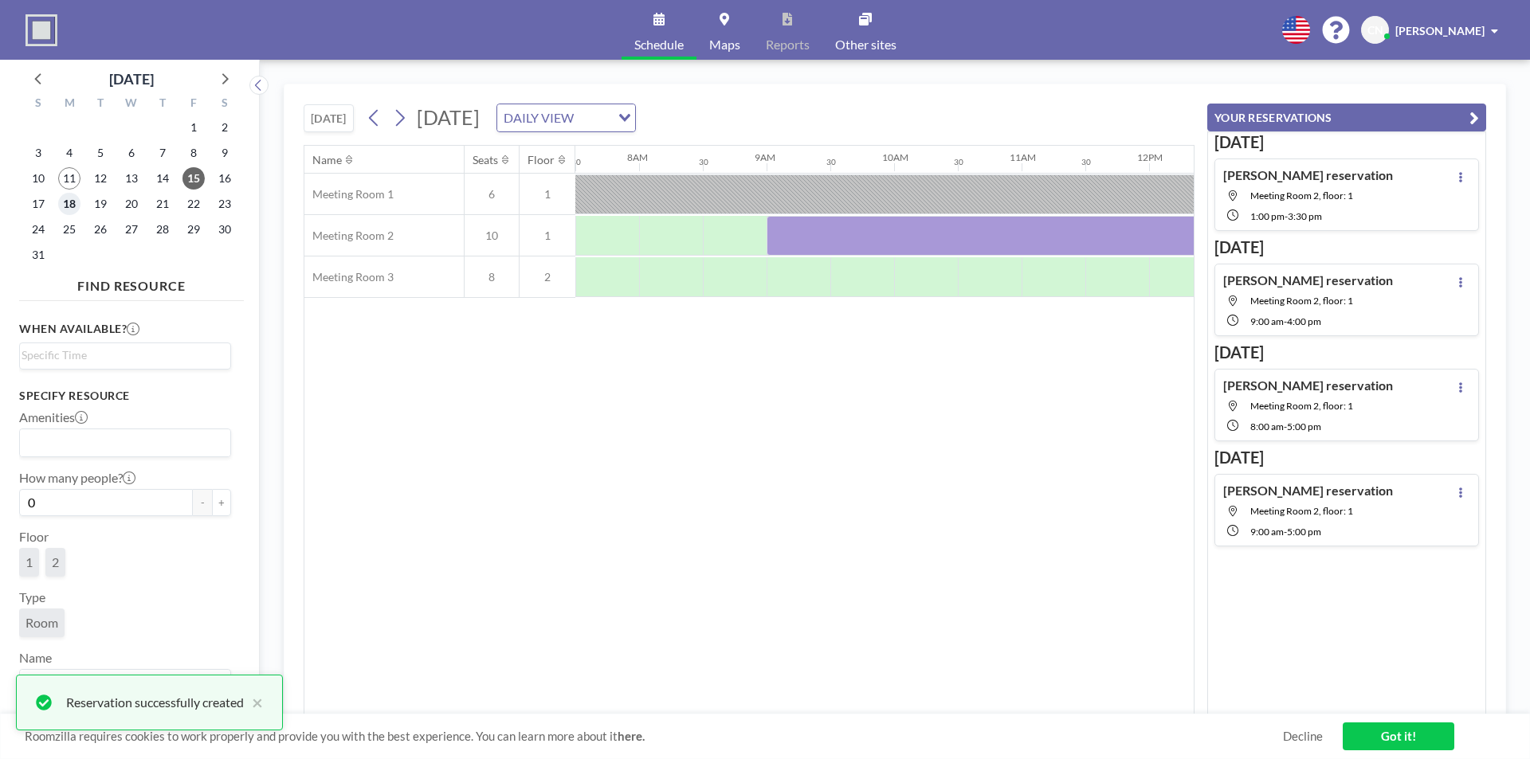
click at [73, 204] on span "18" at bounding box center [69, 204] width 22 height 22
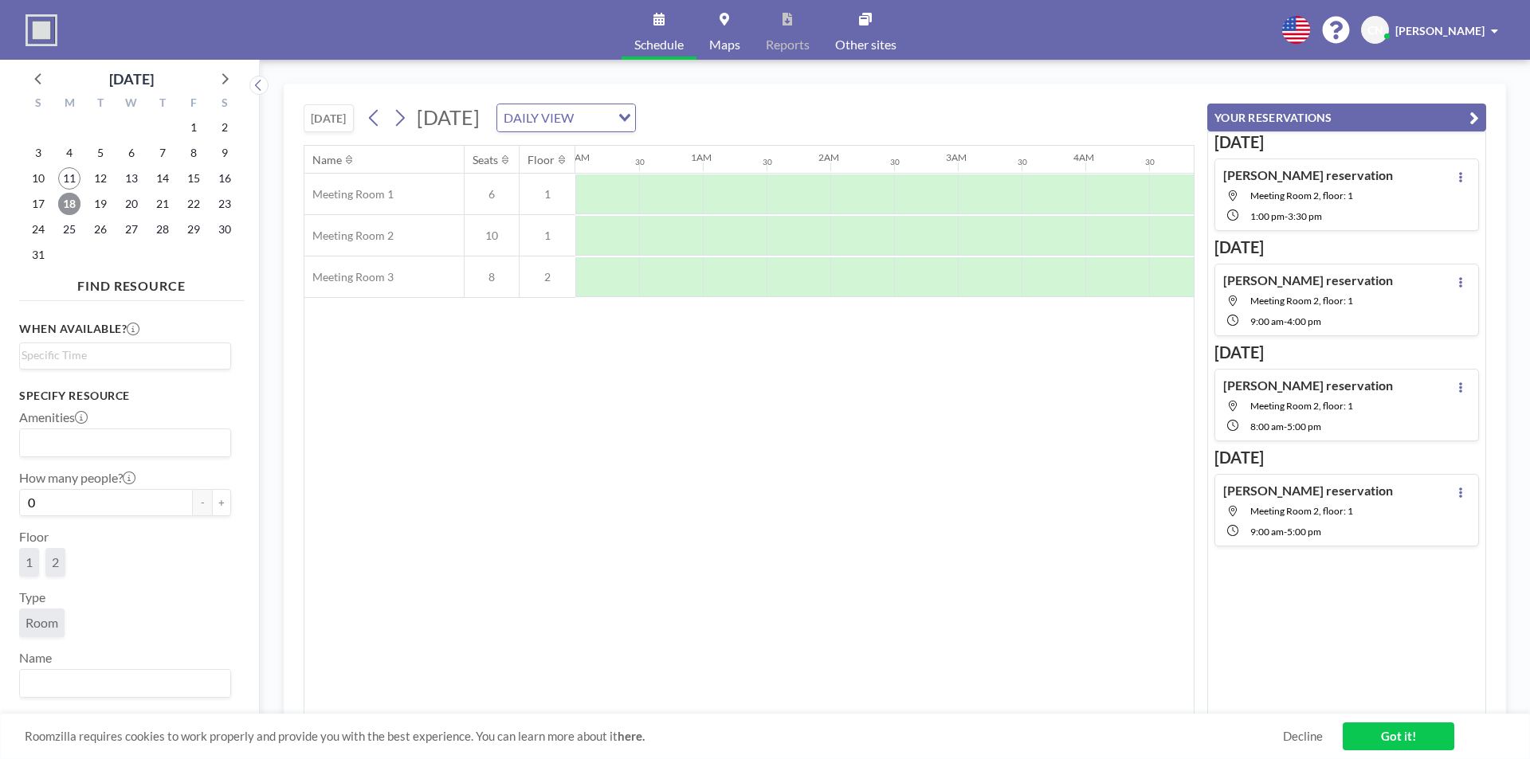
scroll to position [0, 956]
click at [95, 204] on span "19" at bounding box center [100, 204] width 22 height 22
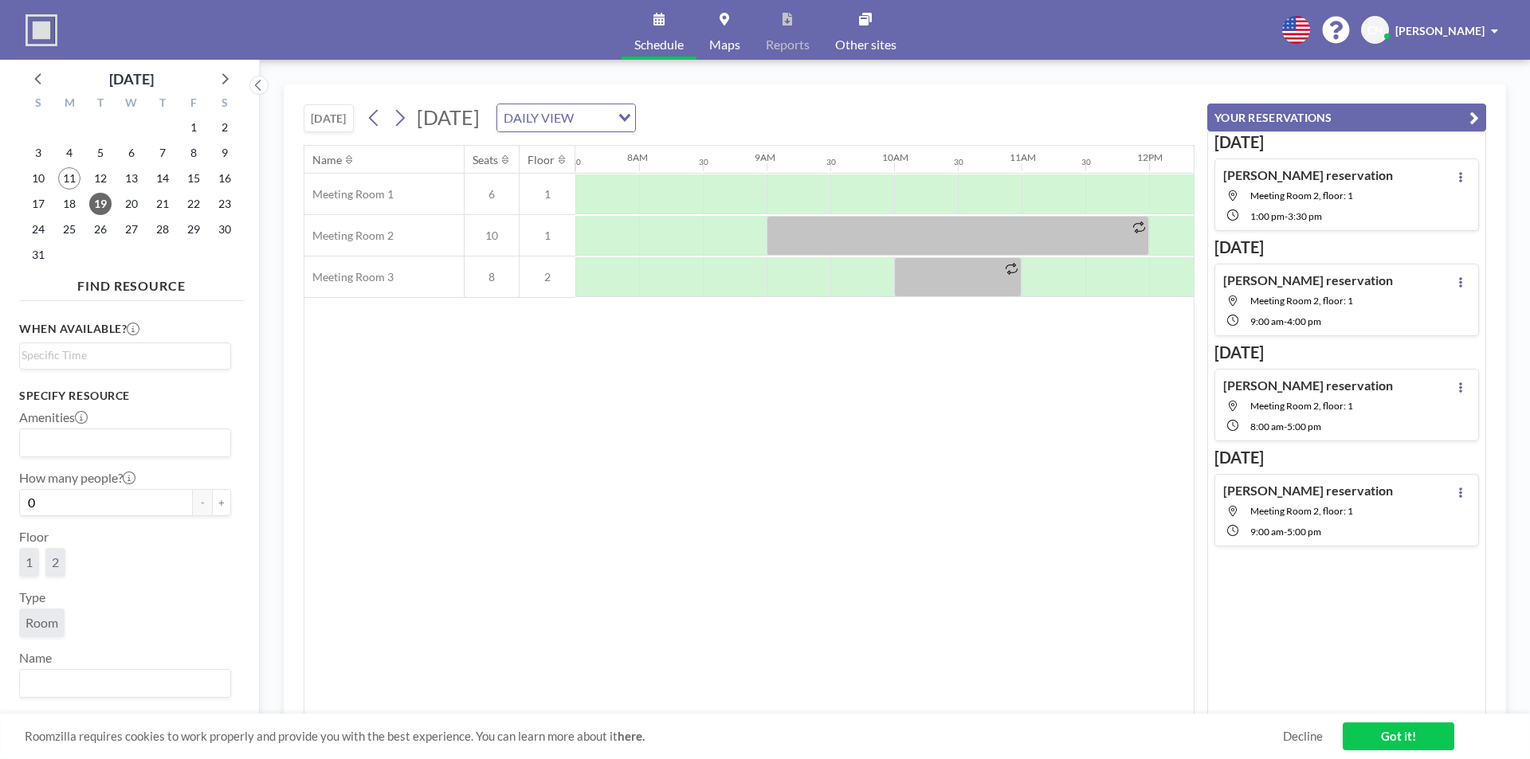
click at [117, 200] on div "20" at bounding box center [131, 203] width 31 height 25
click at [127, 202] on span "20" at bounding box center [131, 204] width 22 height 22
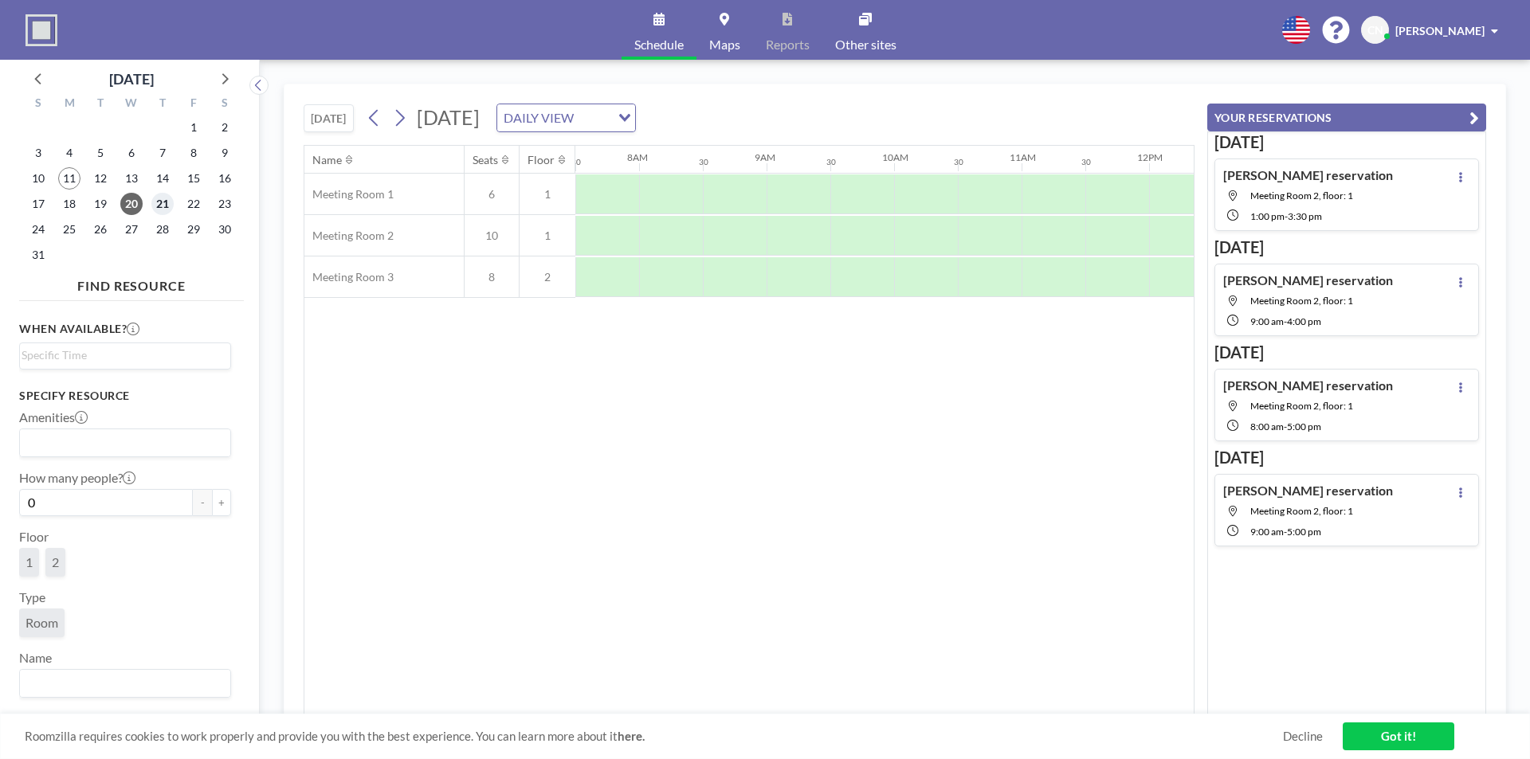
click at [155, 204] on span "21" at bounding box center [162, 204] width 22 height 22
click at [198, 206] on span "22" at bounding box center [193, 204] width 22 height 22
click at [63, 225] on span "25" at bounding box center [69, 229] width 22 height 22
click at [98, 229] on span "26" at bounding box center [100, 229] width 22 height 22
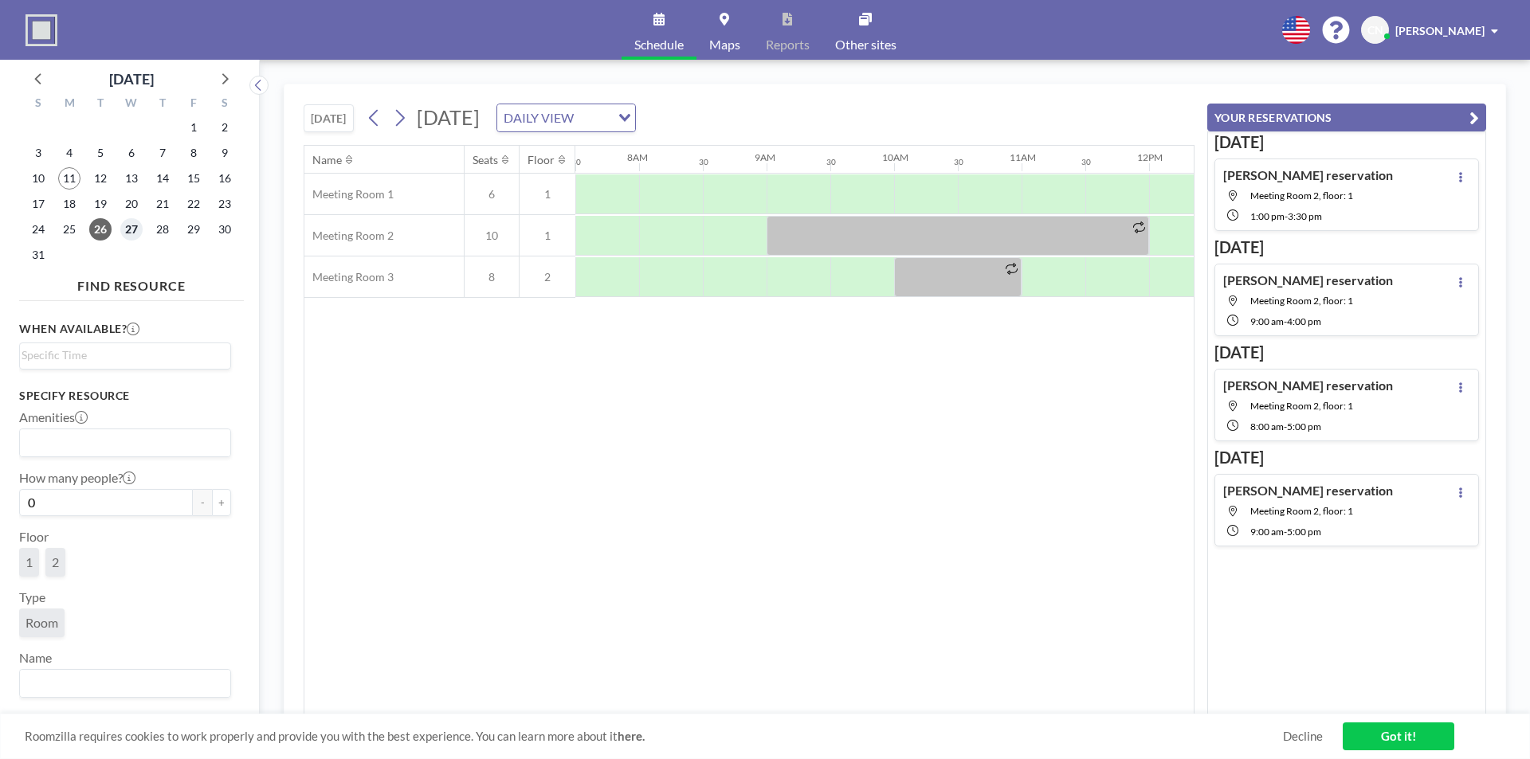
click at [141, 230] on span "27" at bounding box center [131, 229] width 22 height 22
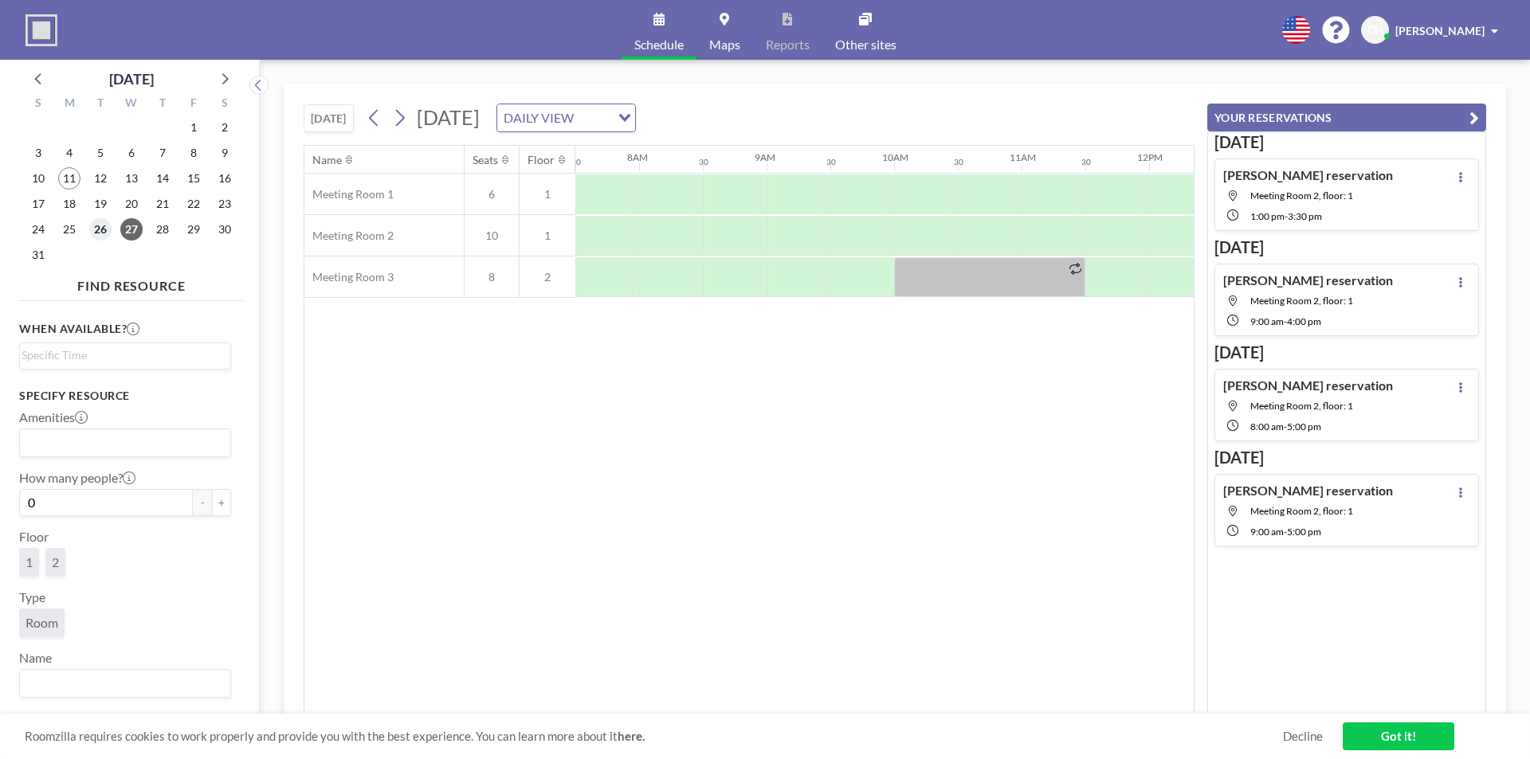
click at [101, 229] on span "26" at bounding box center [100, 229] width 22 height 22
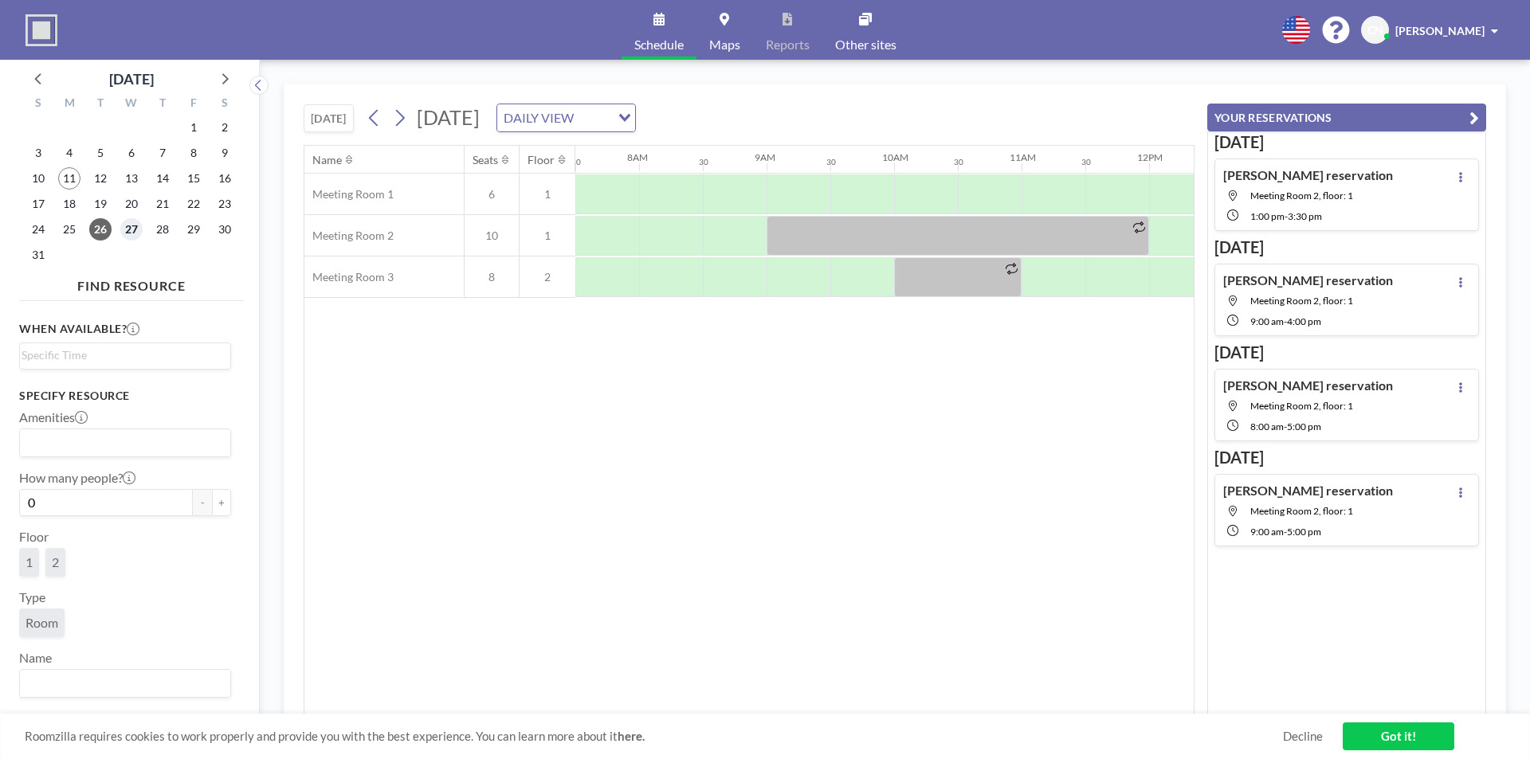
click at [132, 237] on span "27" at bounding box center [131, 229] width 22 height 22
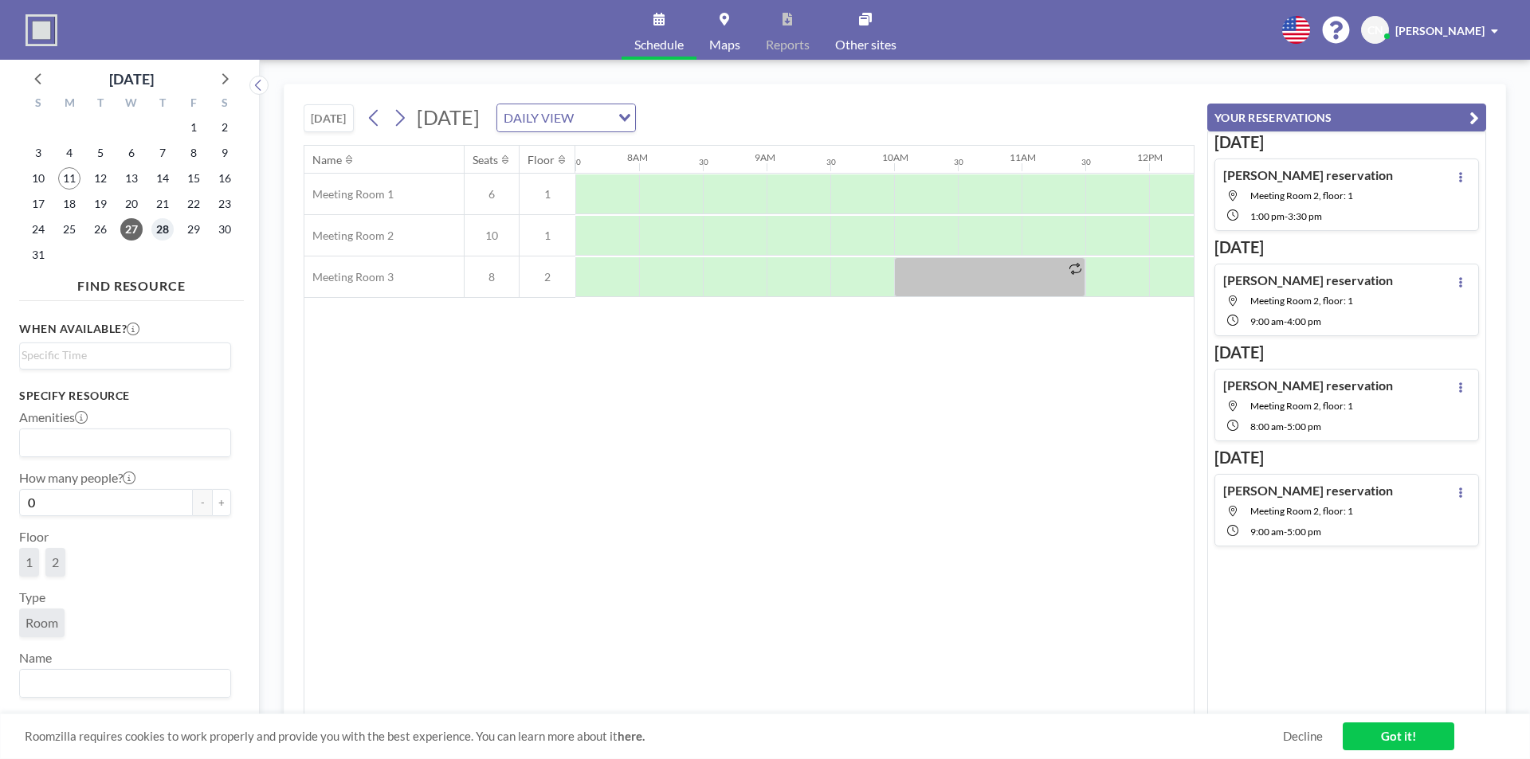
click at [167, 229] on span "28" at bounding box center [162, 229] width 22 height 22
click at [198, 229] on span "29" at bounding box center [193, 229] width 22 height 22
click at [71, 180] on span "11" at bounding box center [69, 178] width 22 height 22
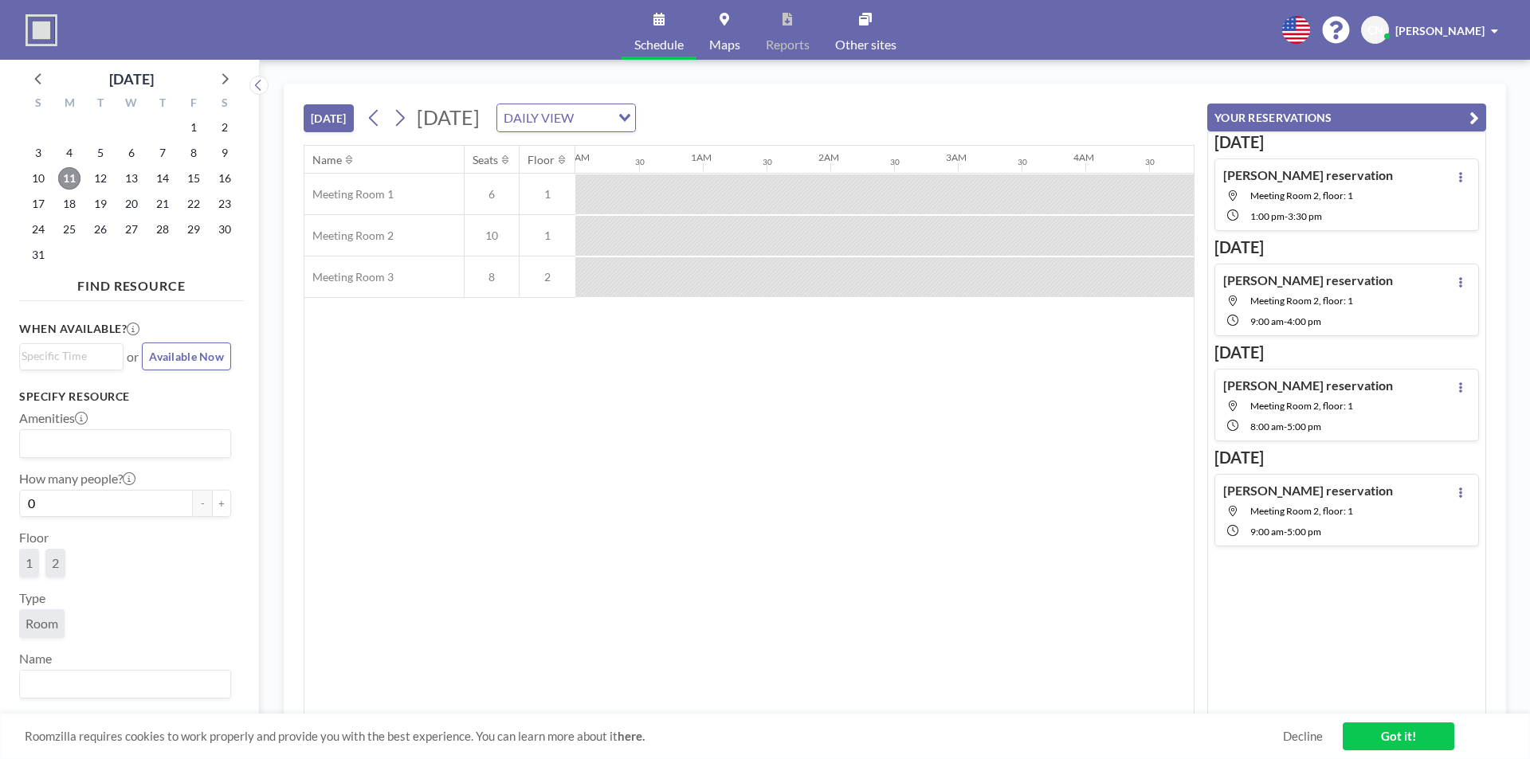
scroll to position [0, 1339]
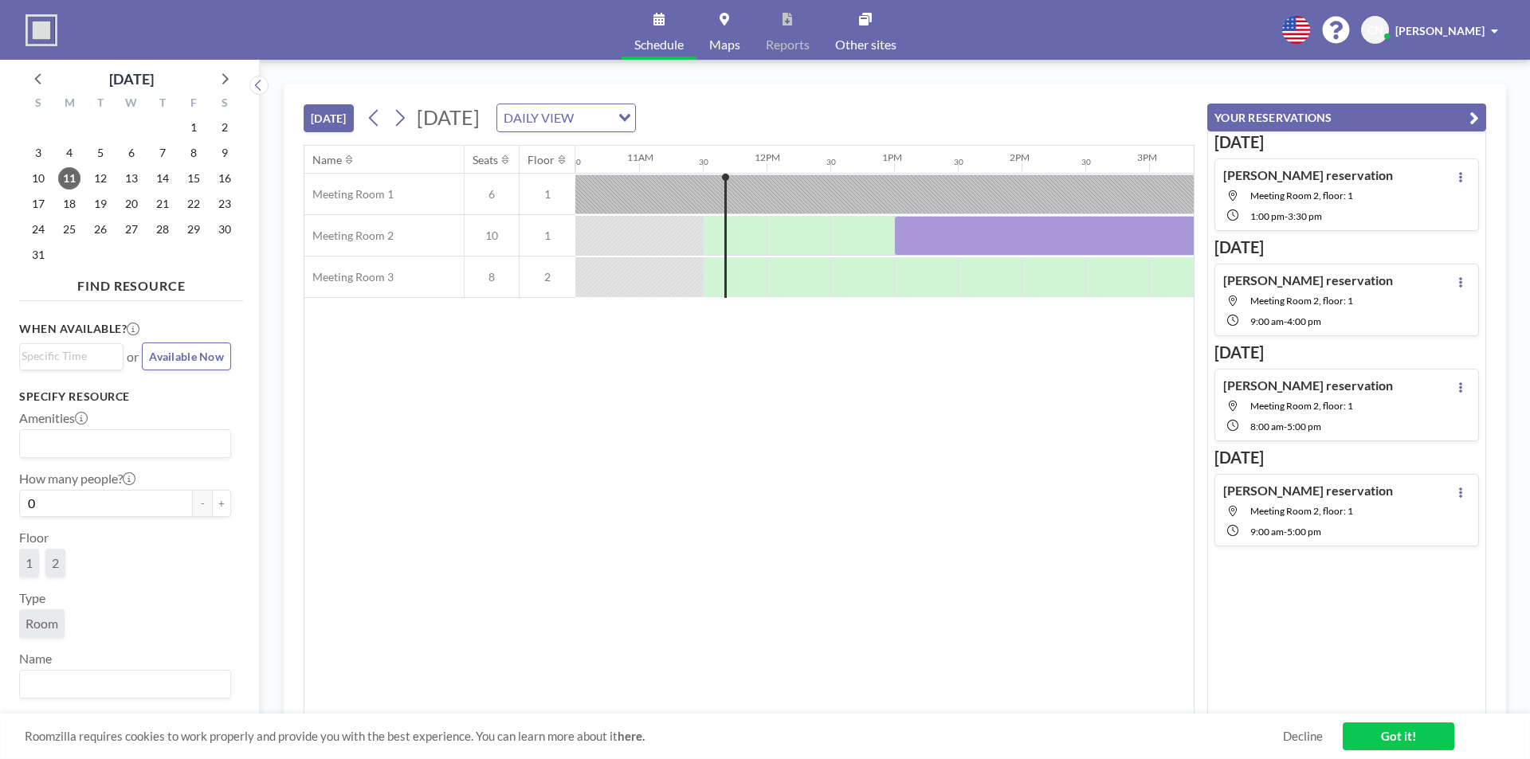
drag, startPoint x: 914, startPoint y: 463, endPoint x: 896, endPoint y: 449, distance: 23.3
click at [912, 463] on div "Name Seats Floor 12AM 30 1AM 30 2AM 30 3AM 30 4AM 30 5AM 30 6AM 30 7AM 30 8AM 3…" at bounding box center [748, 430] width 889 height 569
